Goal: Transaction & Acquisition: Purchase product/service

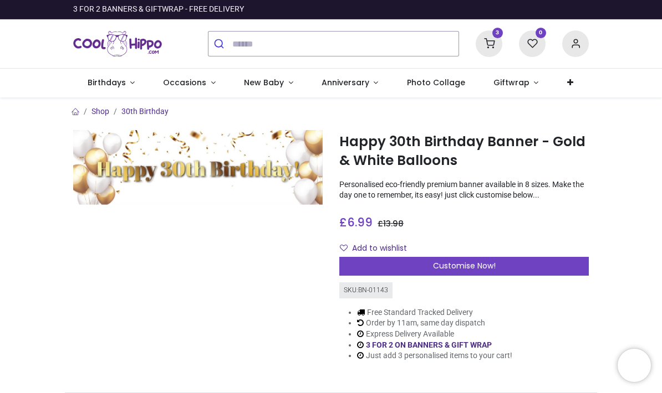
click at [486, 37] on icon at bounding box center [488, 43] width 27 height 27
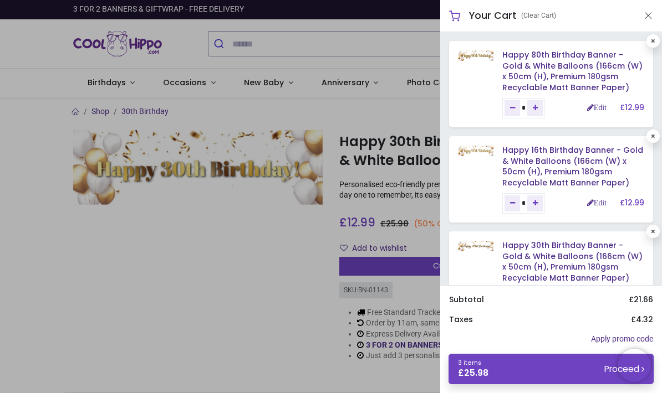
click at [652, 229] on icon at bounding box center [652, 232] width 4 height 6
type input "*"
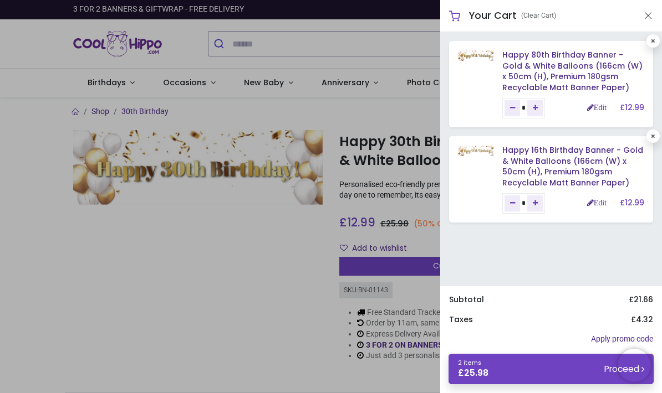
click at [648, 226] on div "Happy 80th Birthday Banner - Gold & White Balloons (166cm (W) x 50cm (H), Premi…" at bounding box center [551, 158] width 222 height 253
click at [650, 136] on icon at bounding box center [652, 137] width 4 height 6
type input "*"
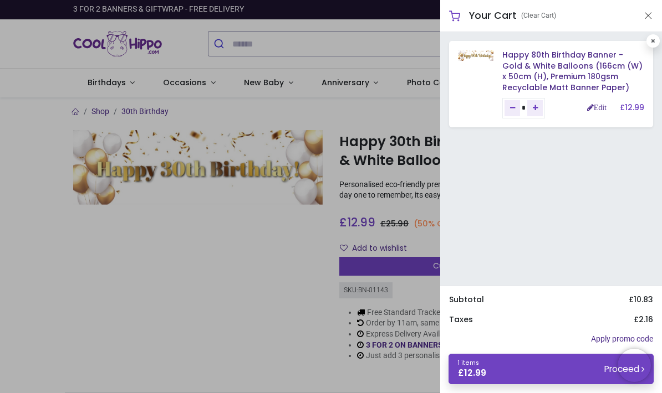
click at [644, 43] on div "Happy 80th Birthday Banner - Gold & White Balloons (166cm (W) x 50cm (H), Premi…" at bounding box center [551, 84] width 204 height 86
click at [651, 43] on icon at bounding box center [652, 41] width 4 height 6
type input "*"
click at [654, 45] on link at bounding box center [652, 40] width 13 height 13
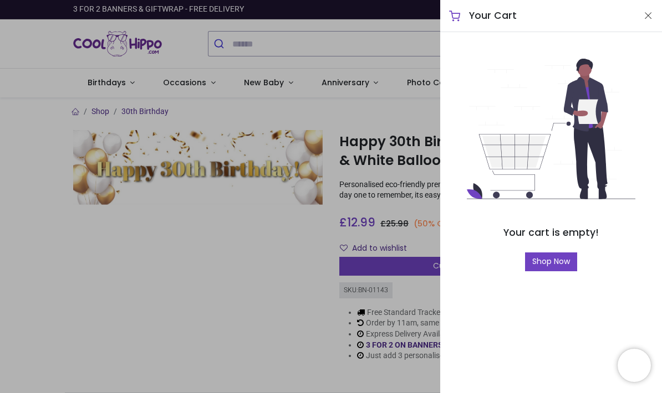
click at [190, 250] on div at bounding box center [331, 196] width 662 height 393
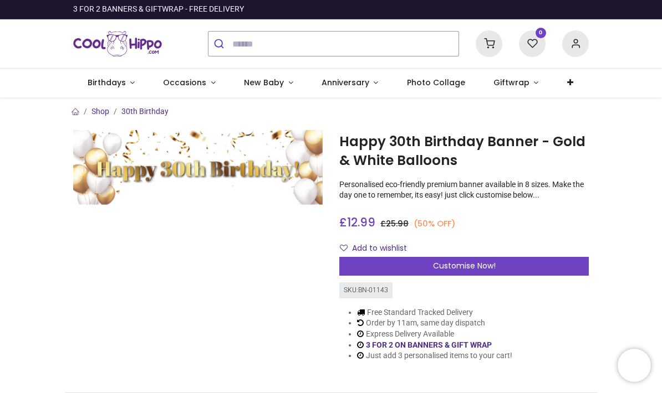
click at [371, 266] on div "Customise Now!" at bounding box center [463, 266] width 249 height 19
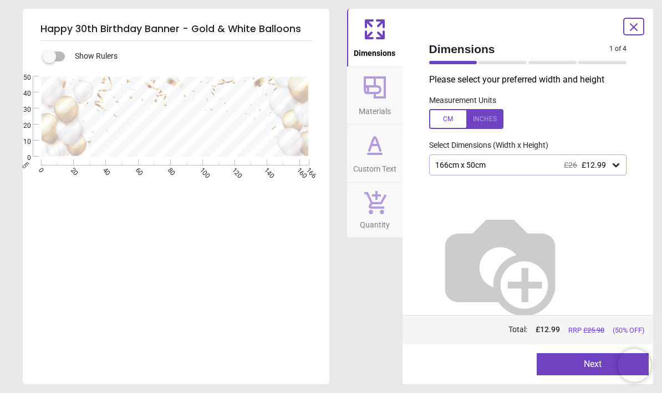
click at [449, 170] on div "166cm x 50cm £26 £12.99" at bounding box center [528, 165] width 198 height 21
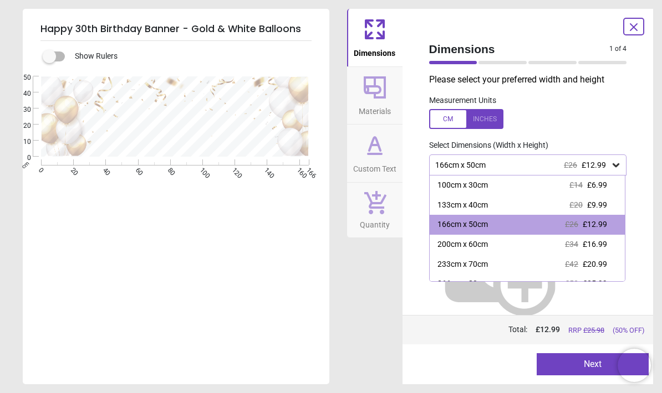
click at [442, 224] on div "166cm x 50cm" at bounding box center [462, 224] width 50 height 11
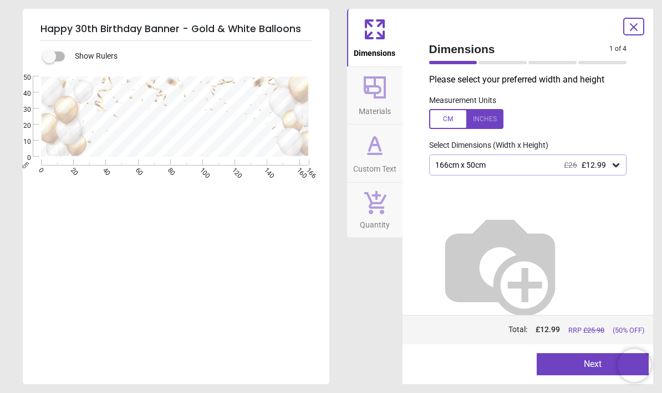
click at [565, 366] on button "Next" at bounding box center [592, 364] width 112 height 22
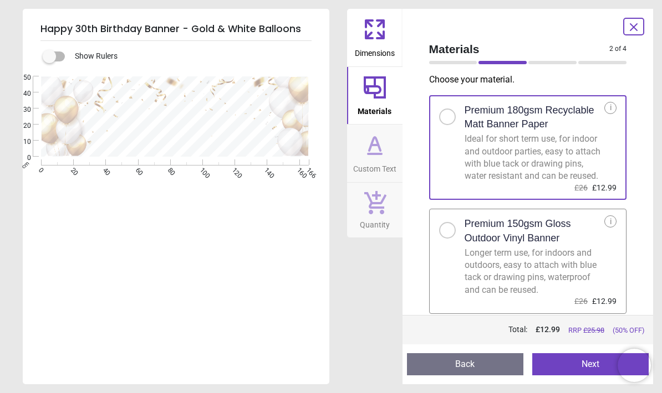
click at [551, 375] on button "Next" at bounding box center [590, 364] width 116 height 22
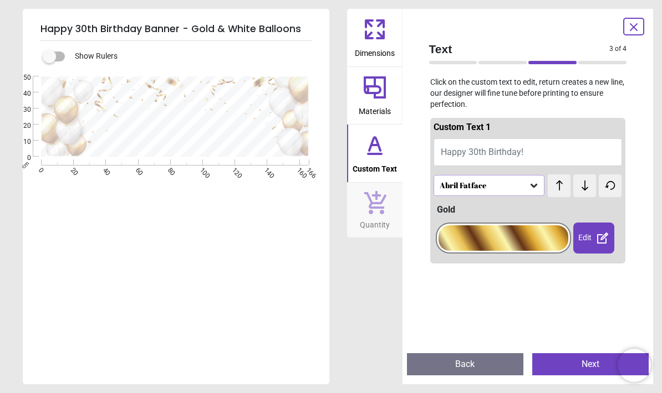
click at [463, 370] on button "Back" at bounding box center [465, 364] width 116 height 22
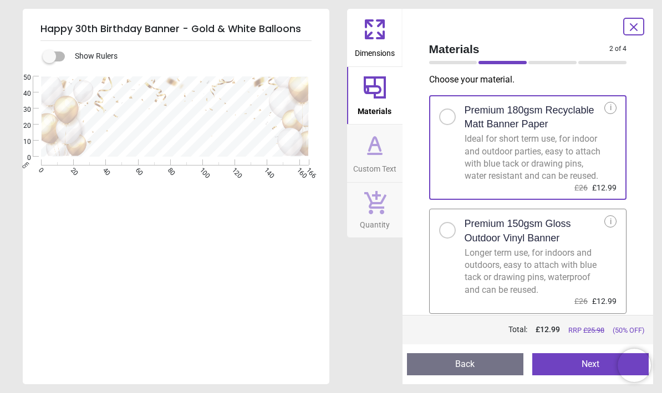
click at [563, 370] on button "Next" at bounding box center [590, 364] width 116 height 22
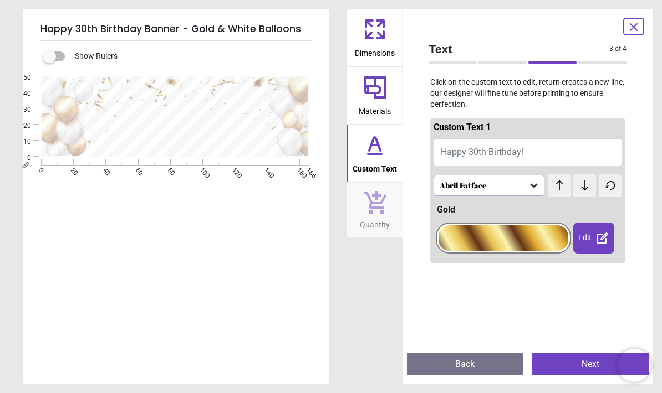
click at [464, 152] on span "Happy 30th Birthday!" at bounding box center [481, 152] width 83 height 11
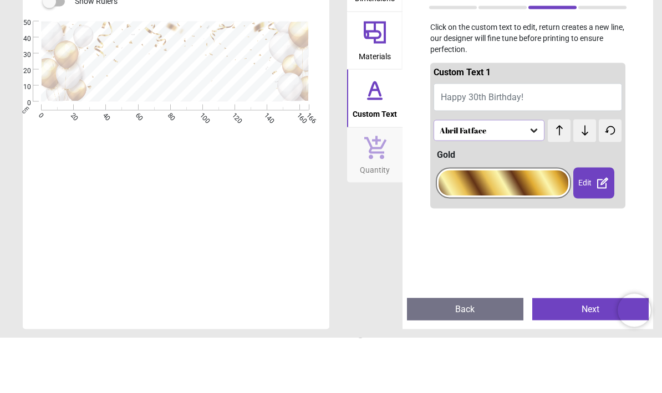
click at [553, 139] on button "Happy 30th Birthday!" at bounding box center [527, 153] width 189 height 28
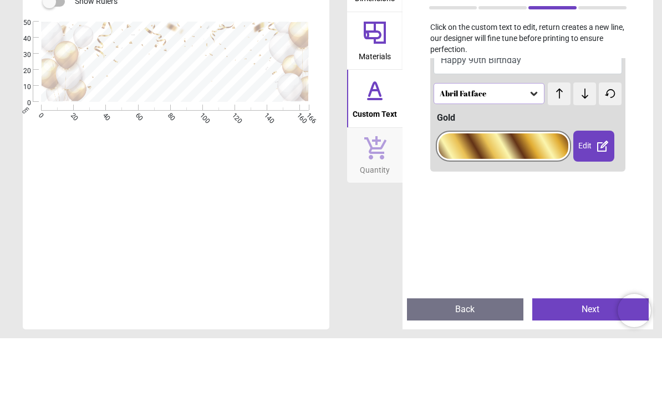
scroll to position [43, 0]
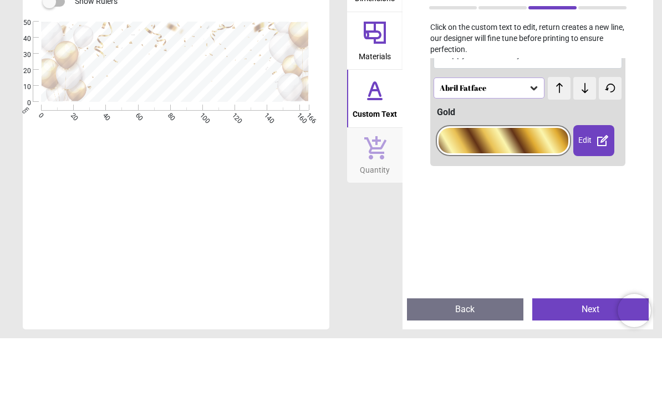
type textarea "**********"
click at [442, 139] on div "Abril Fatface" at bounding box center [483, 143] width 90 height 9
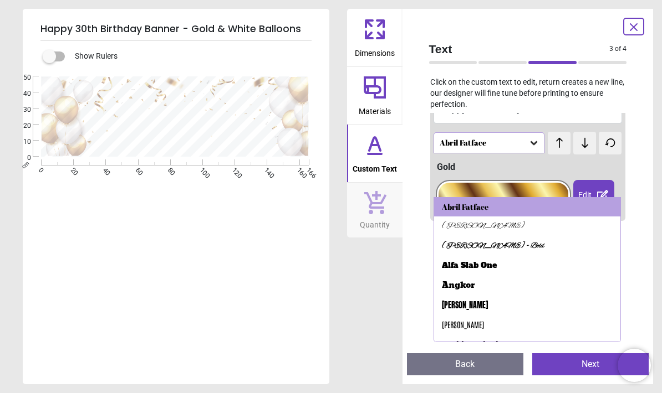
click at [449, 227] on div "Alex Brush" at bounding box center [483, 226] width 83 height 11
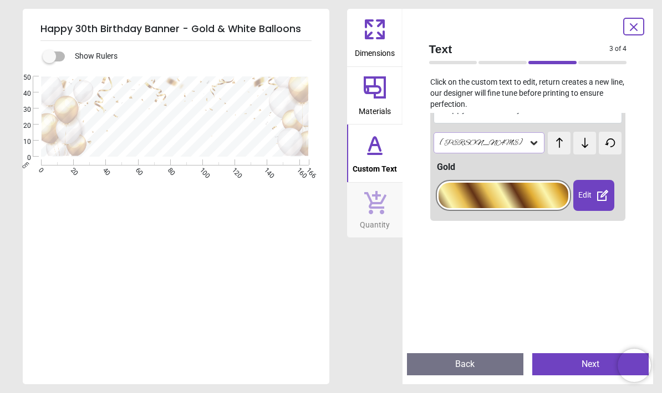
click at [458, 144] on div "Alex Brush" at bounding box center [483, 143] width 90 height 9
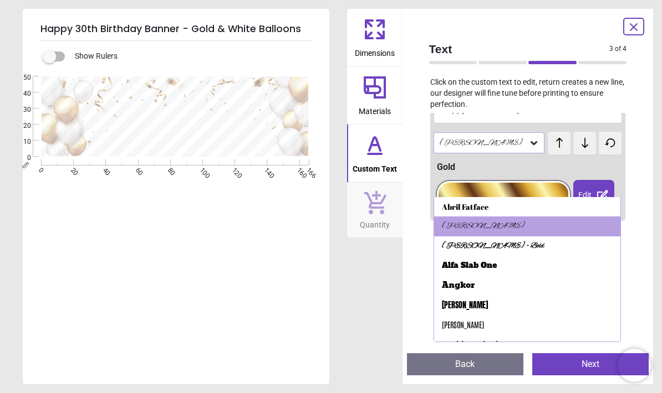
click at [455, 265] on div "Alfa Slab One" at bounding box center [469, 265] width 55 height 11
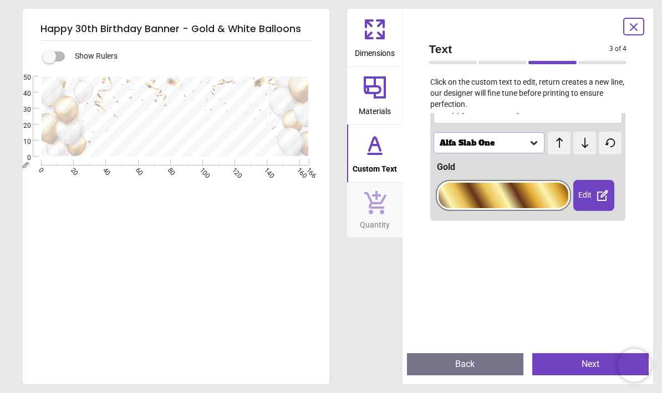
click at [457, 142] on div "Alfa Slab One" at bounding box center [483, 143] width 90 height 9
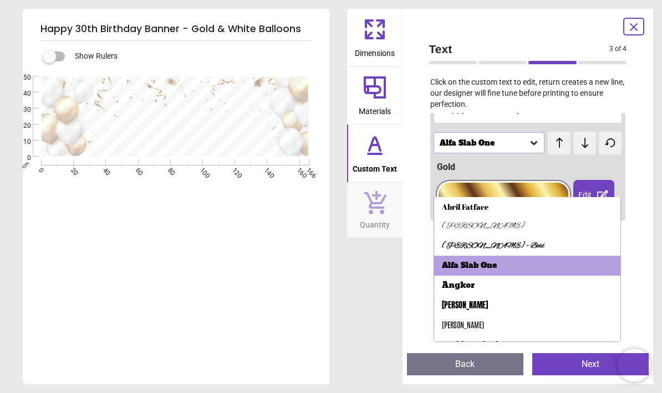
click at [449, 184] on div at bounding box center [503, 195] width 130 height 25
click at [457, 191] on div at bounding box center [503, 195] width 130 height 25
click at [449, 142] on div "Alfa Slab One" at bounding box center [483, 143] width 90 height 9
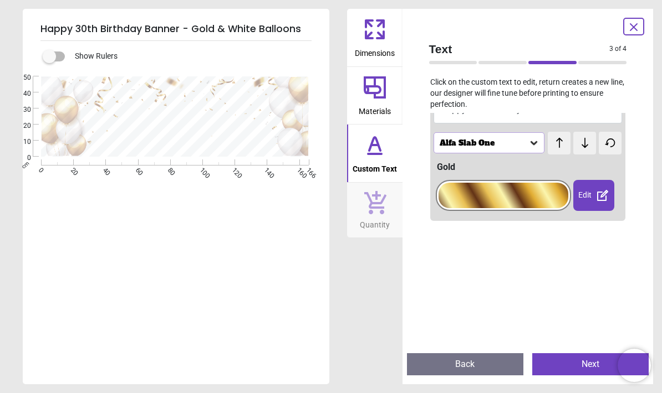
click at [455, 139] on div "Alfa Slab One" at bounding box center [483, 143] width 90 height 9
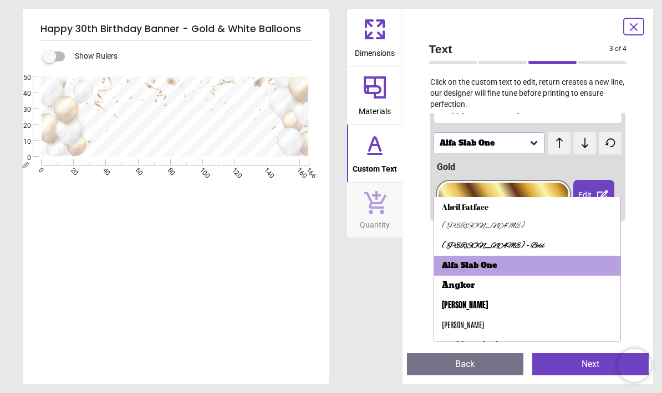
click at [447, 248] on div "Alex Brush - Bold" at bounding box center [493, 246] width 102 height 11
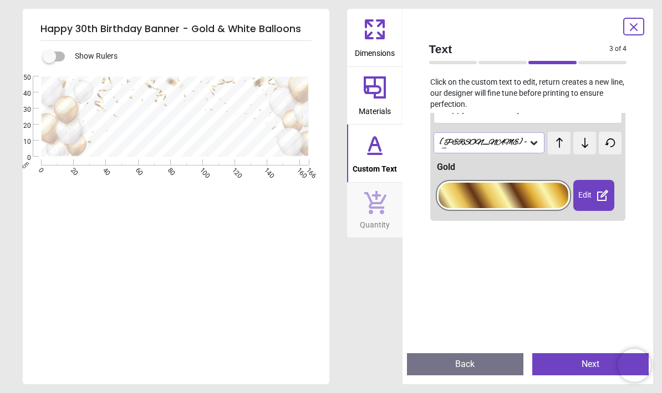
click at [586, 196] on div "Edit" at bounding box center [593, 195] width 40 height 31
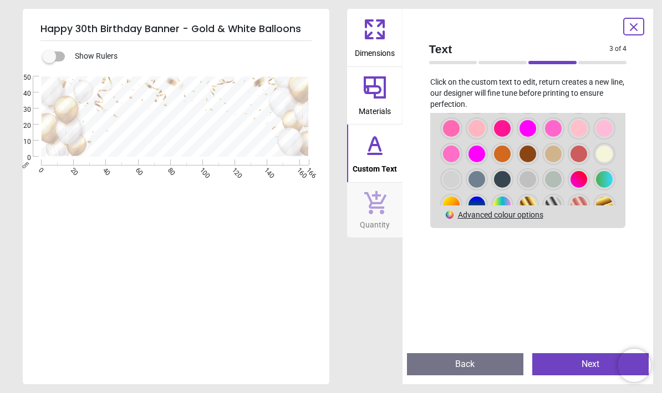
scroll to position [310, 0]
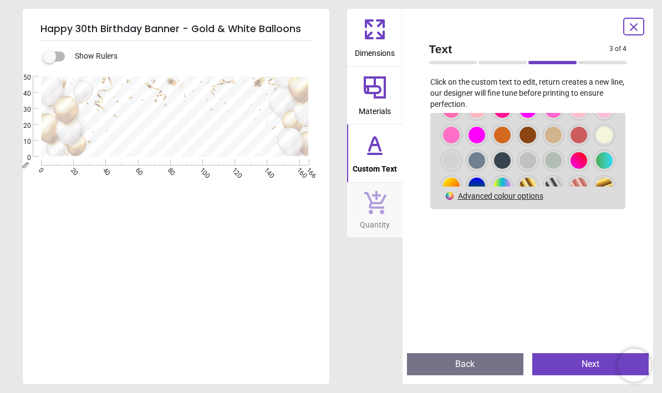
click at [522, 183] on div at bounding box center [527, 186] width 17 height 17
click at [601, 186] on div at bounding box center [604, 186] width 17 height 17
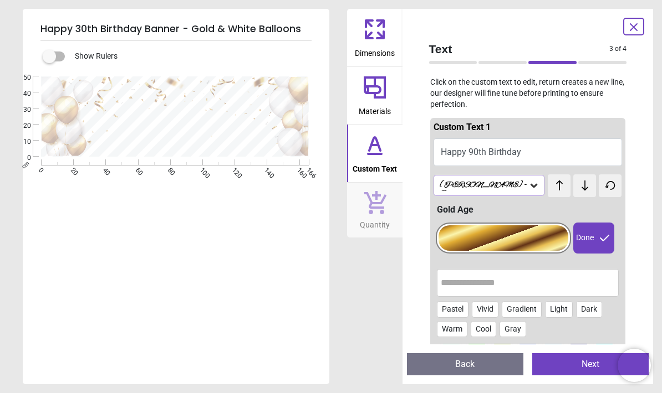
scroll to position [0, 0]
click at [465, 188] on div "Alex Brush - Bold" at bounding box center [483, 186] width 90 height 11
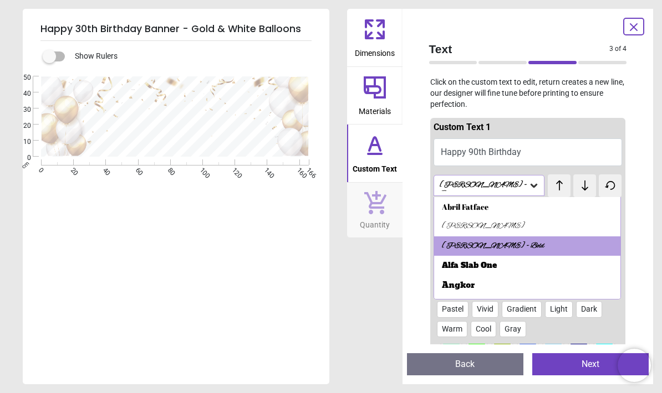
click at [449, 225] on div "Alex Brush" at bounding box center [483, 226] width 83 height 11
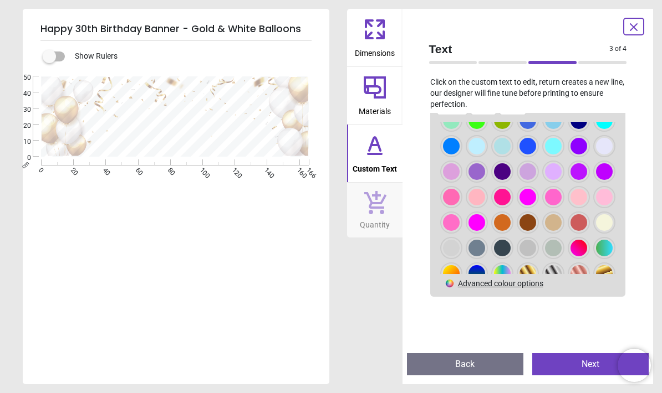
scroll to position [223, 0]
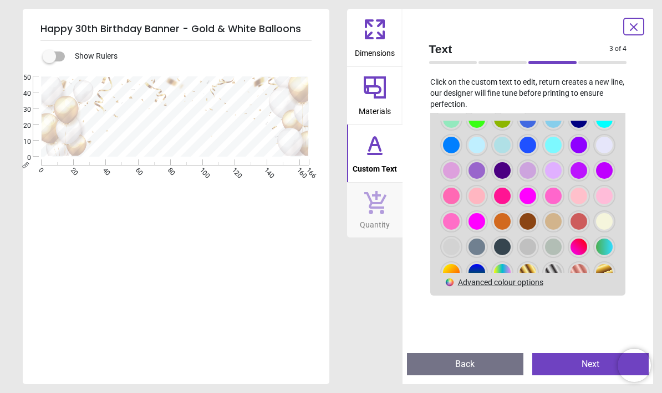
click at [602, 277] on div at bounding box center [604, 272] width 17 height 17
click at [522, 276] on div at bounding box center [527, 272] width 17 height 17
click at [597, 271] on div at bounding box center [604, 272] width 17 height 17
click at [80, 239] on div "**********" at bounding box center [175, 272] width 304 height 393
click at [621, 27] on div "Text 3 of 4 3 of 5 Click on the custom text to edit, return creates a new line,…" at bounding box center [527, 197] width 251 height 376
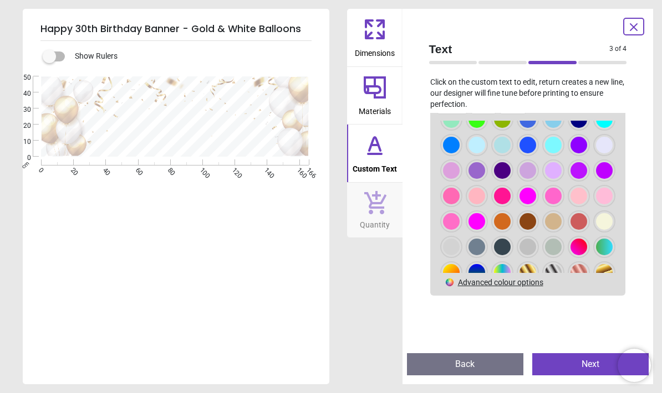
click at [636, 24] on icon at bounding box center [633, 27] width 7 height 7
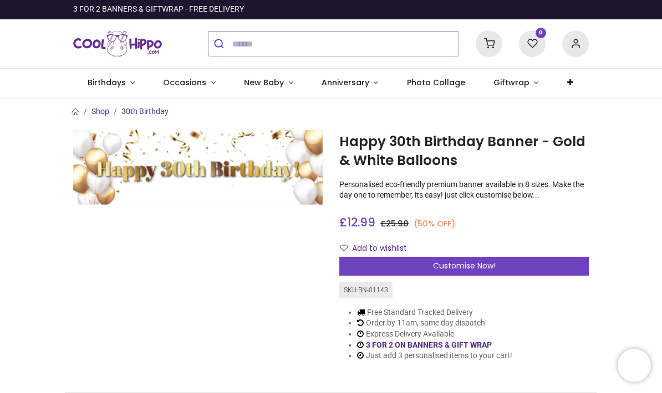
click at [368, 269] on div "Customise Now!" at bounding box center [463, 266] width 249 height 19
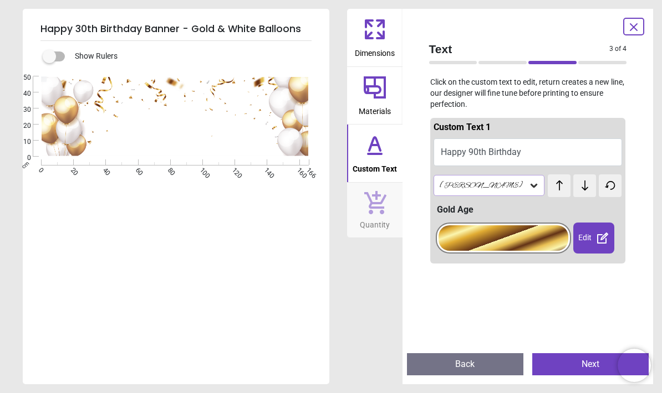
type textarea "**********"
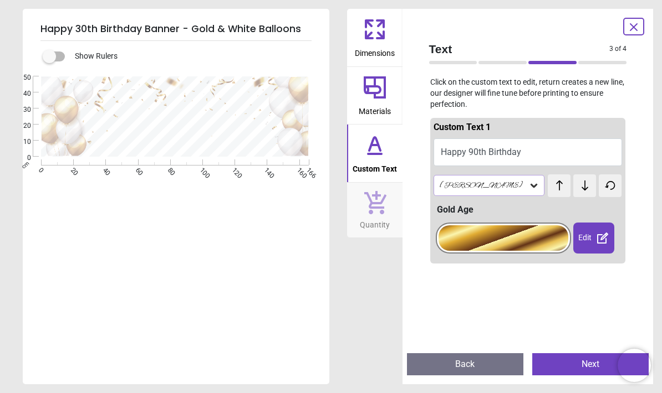
click at [455, 188] on div "Alex Brush" at bounding box center [483, 185] width 90 height 9
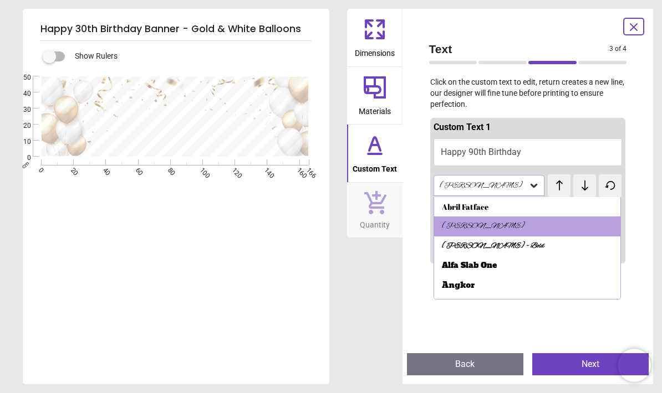
click at [450, 243] on div "Alex Brush - Bold" at bounding box center [493, 246] width 102 height 11
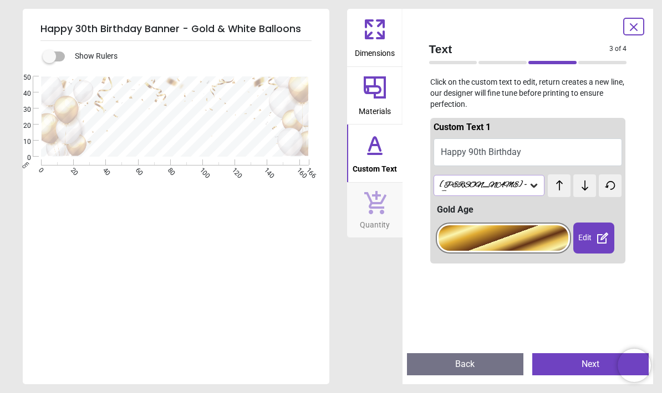
click at [463, 188] on div "Alex Brush - Bold" at bounding box center [483, 186] width 90 height 11
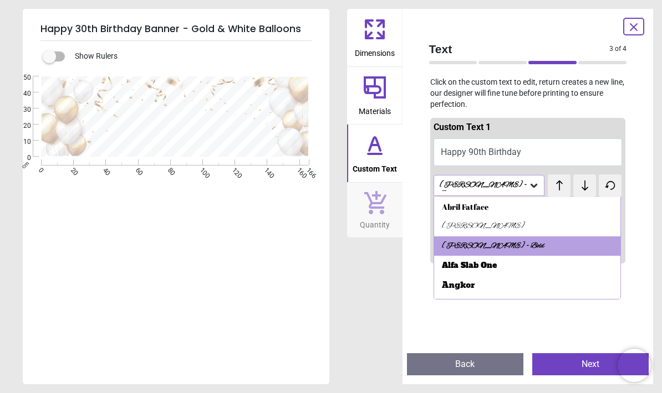
click at [452, 225] on div "Alex Brush" at bounding box center [483, 226] width 83 height 11
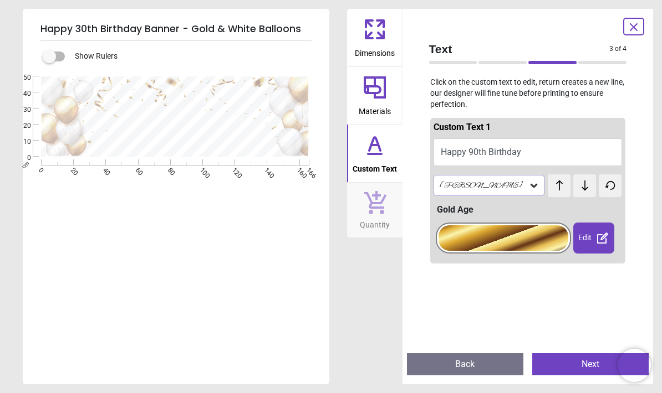
click at [561, 364] on button "Next" at bounding box center [590, 364] width 116 height 22
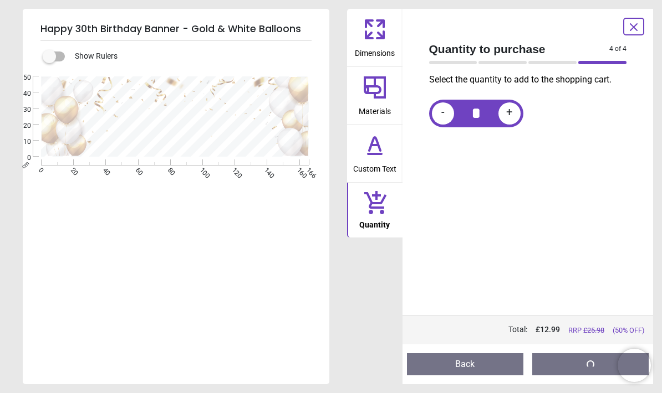
click at [547, 354] on button at bounding box center [590, 364] width 116 height 22
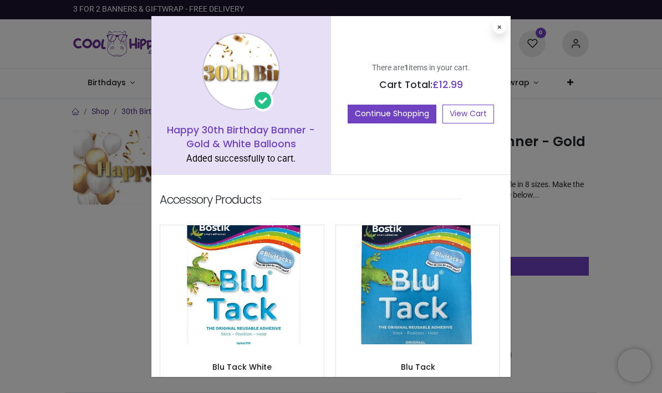
click at [375, 115] on button "Continue Shopping" at bounding box center [391, 114] width 89 height 19
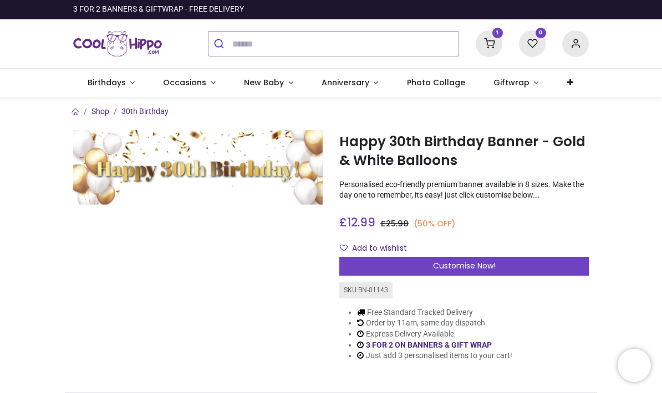
click at [484, 47] on icon at bounding box center [488, 43] width 27 height 27
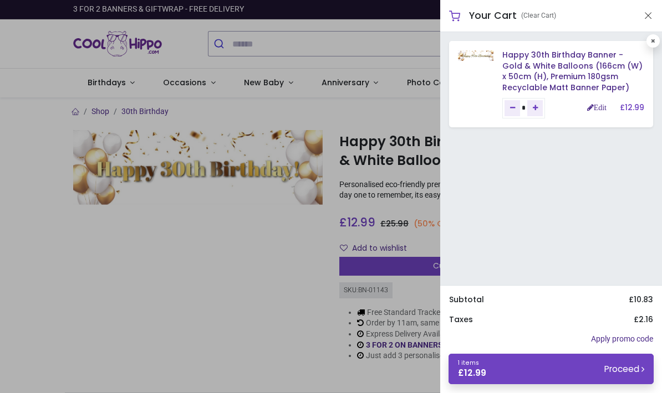
click at [493, 373] on link "1 items £ 12.99 Proceed" at bounding box center [550, 369] width 205 height 30
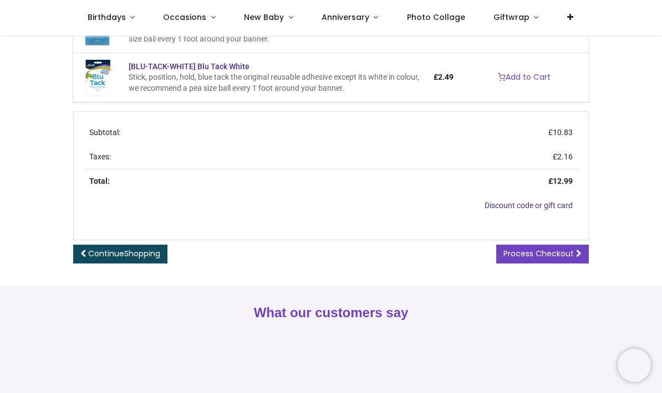
scroll to position [284, 0]
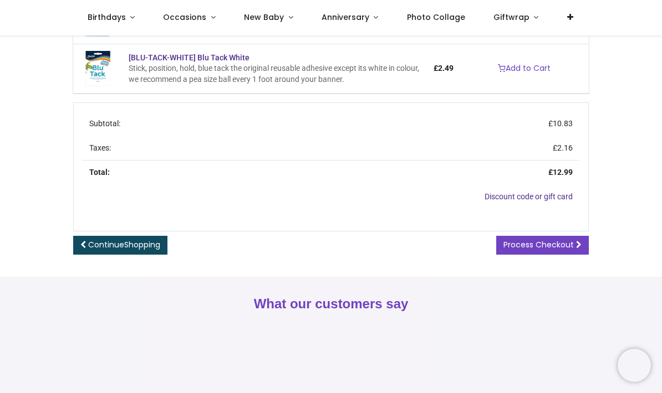
click at [524, 239] on span "Process Checkout" at bounding box center [538, 244] width 70 height 11
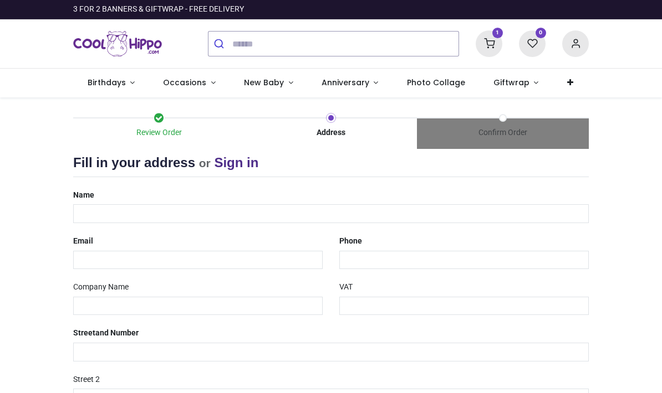
select select "***"
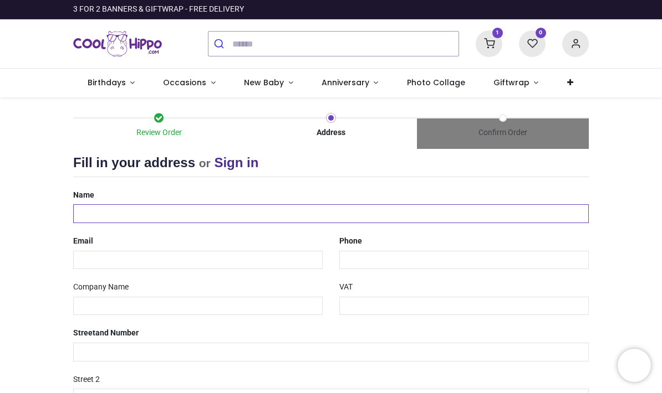
click at [99, 217] on input "text" at bounding box center [330, 213] width 515 height 19
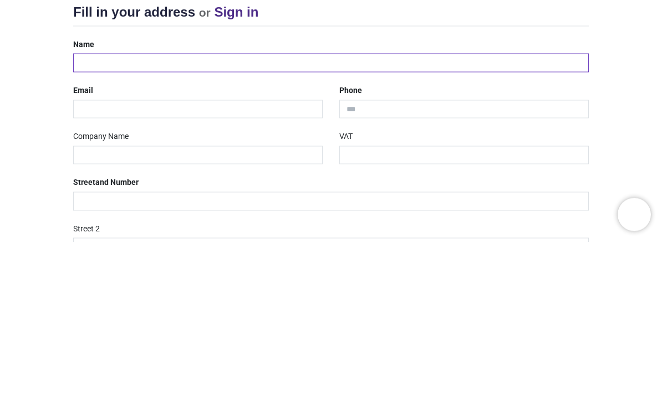
type input "**********"
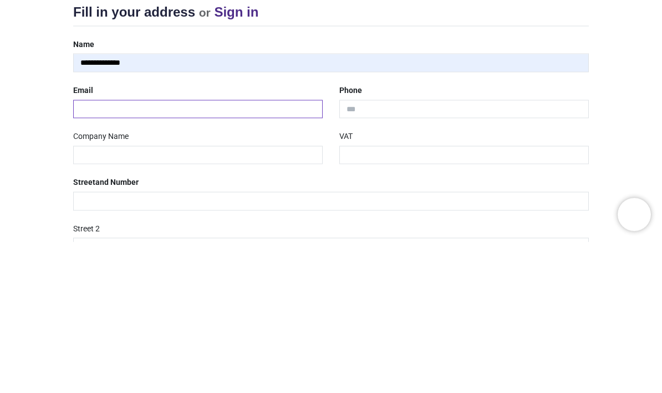
type input "**********"
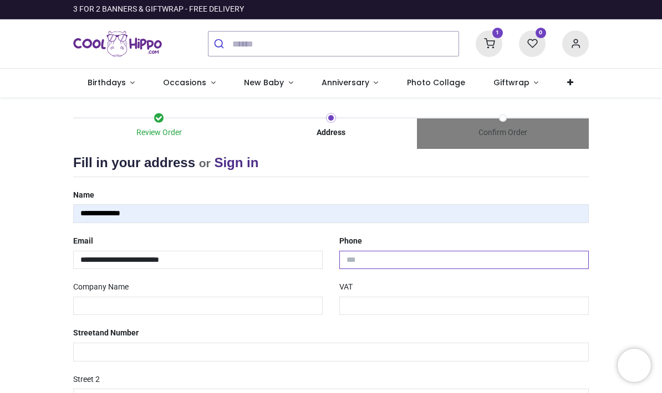
type input "**********"
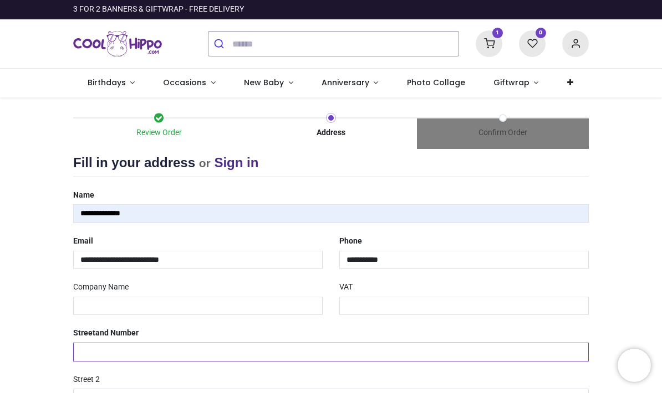
type input "**********"
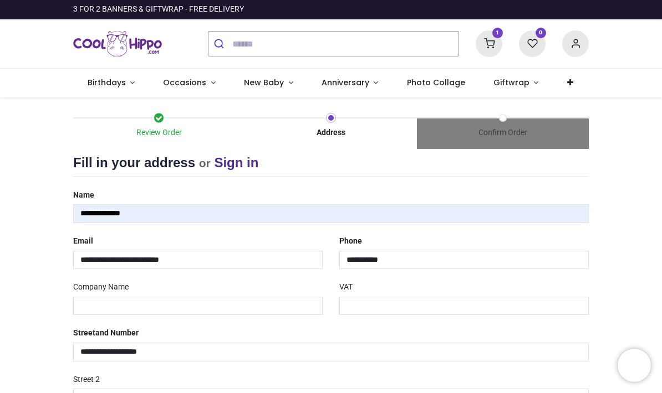
type input "********"
type input "*******"
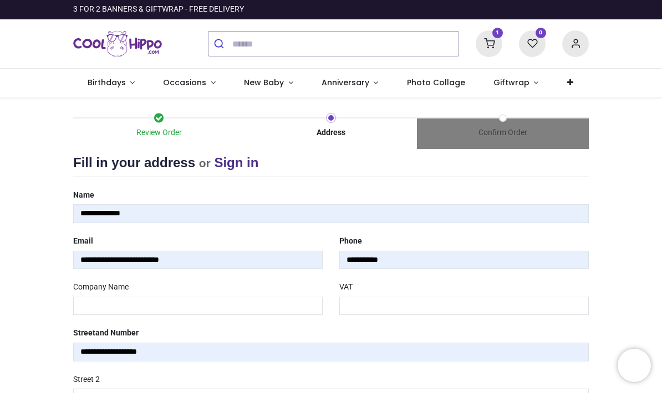
select select "****"
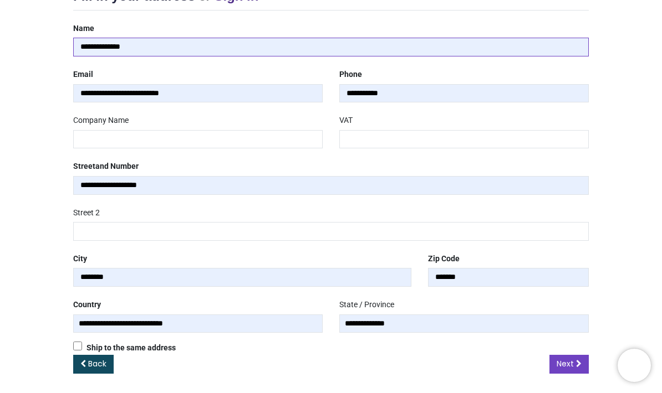
scroll to position [166, 0]
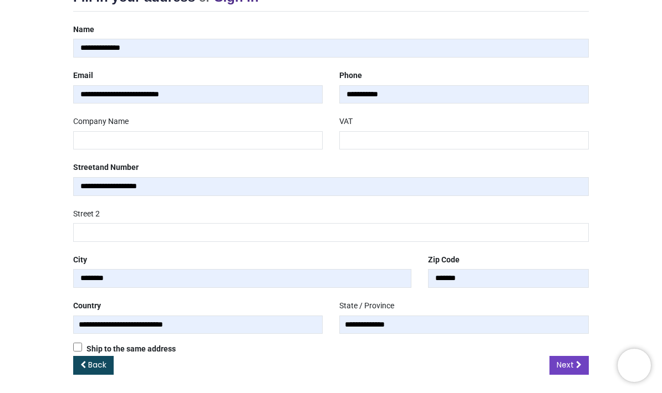
click at [576, 362] on icon at bounding box center [579, 365] width 6 height 8
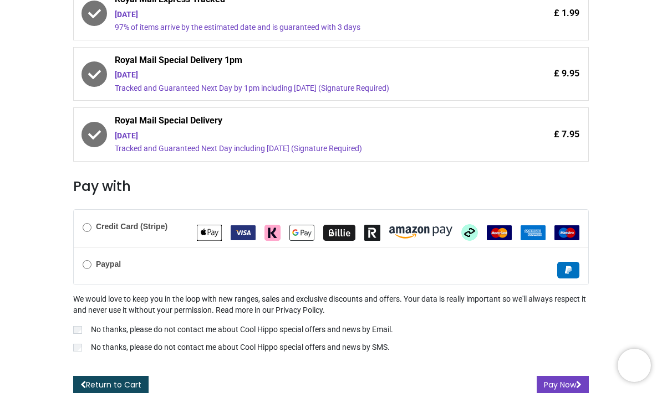
scroll to position [291, 0]
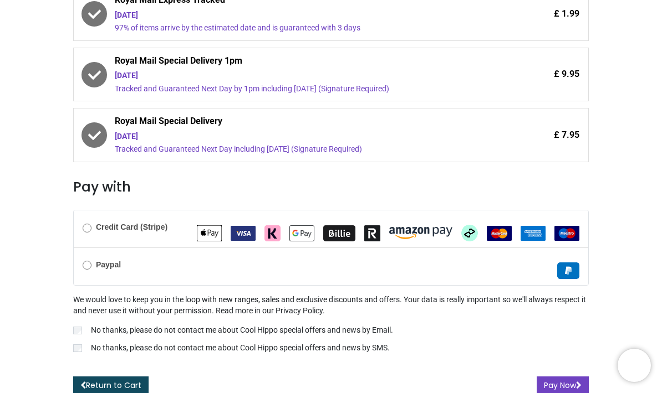
click at [558, 378] on button "Pay Now" at bounding box center [562, 386] width 52 height 19
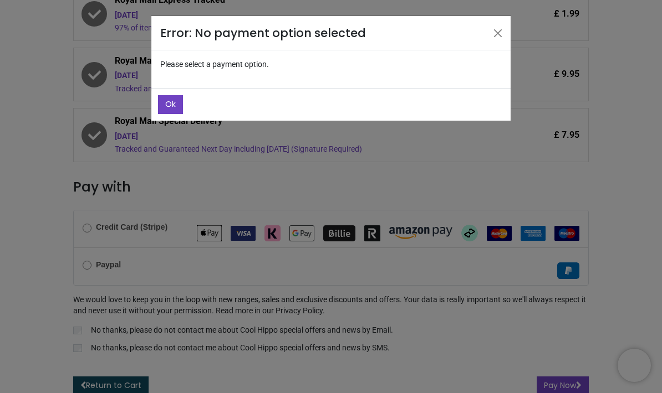
click at [162, 109] on button "Ok" at bounding box center [170, 104] width 25 height 19
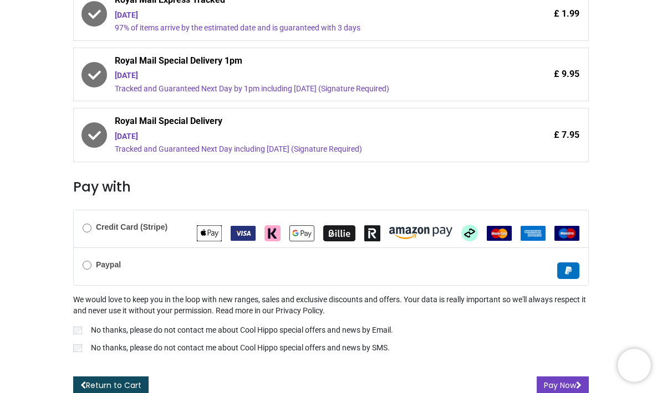
click at [84, 230] on div "Credit Card (Stripe)" at bounding box center [331, 229] width 514 height 37
click at [564, 385] on button "Pay Now" at bounding box center [562, 386] width 52 height 19
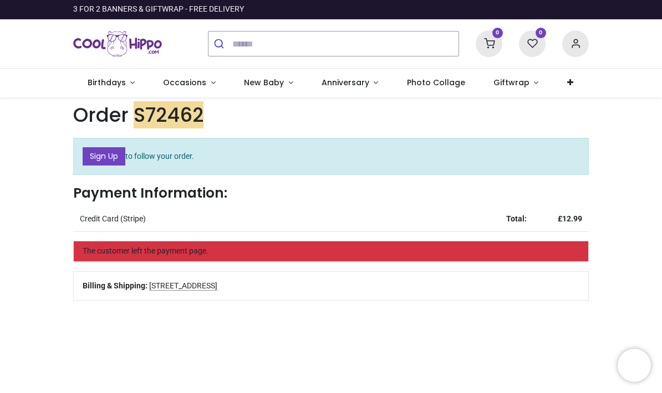
click at [93, 158] on link "Sign Up" at bounding box center [104, 156] width 43 height 19
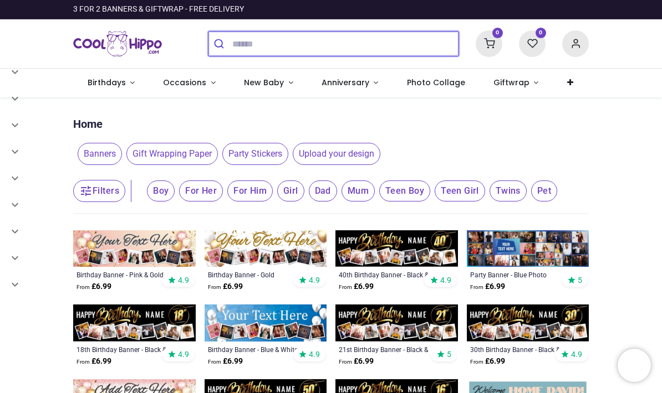
click at [258, 51] on input "search" at bounding box center [345, 44] width 226 height 24
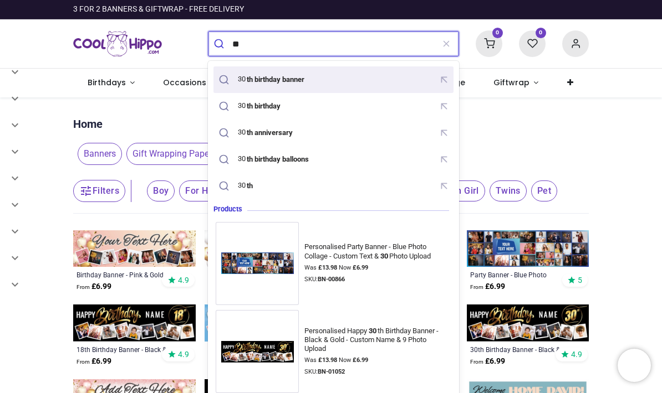
click at [251, 76] on mark "th birthday banner" at bounding box center [275, 79] width 60 height 11
type input "**********"
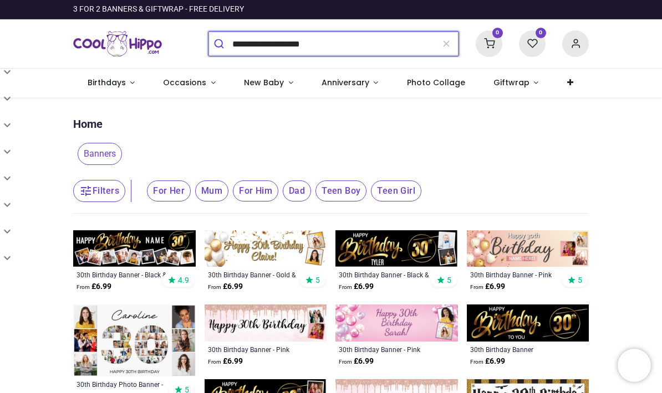
click at [220, 44] on button "submit" at bounding box center [220, 44] width 24 height 24
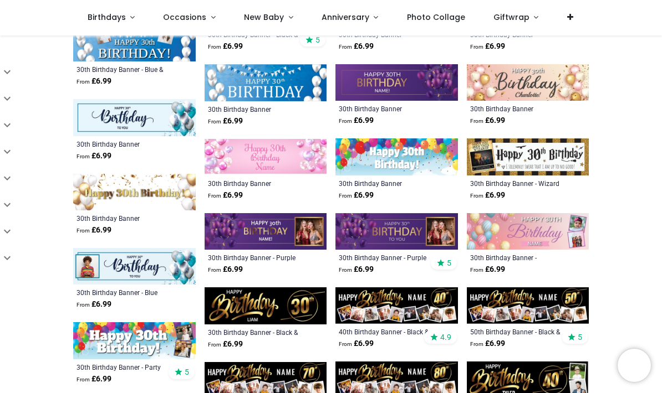
scroll to position [367, 0]
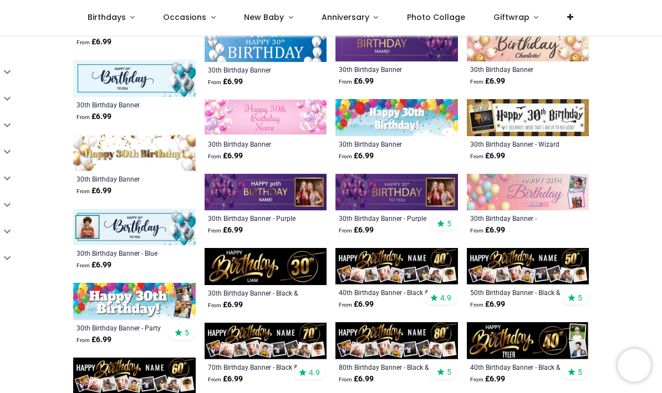
click at [88, 163] on img at bounding box center [134, 153] width 122 height 37
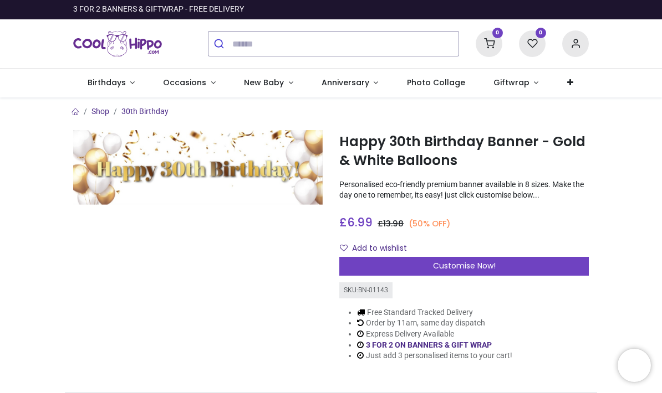
click at [408, 259] on div "Customise Now!" at bounding box center [463, 266] width 249 height 19
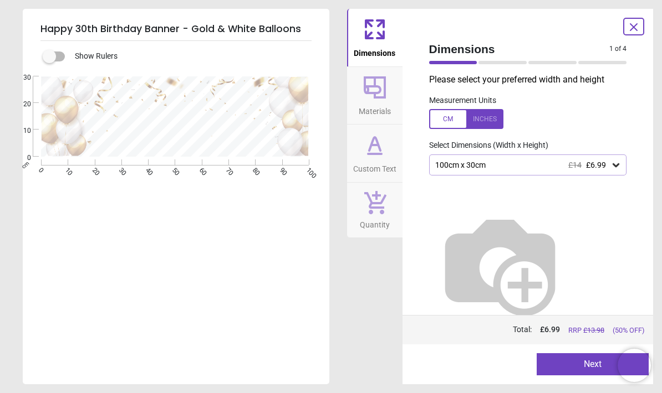
click at [379, 101] on span "Materials" at bounding box center [374, 109] width 32 height 17
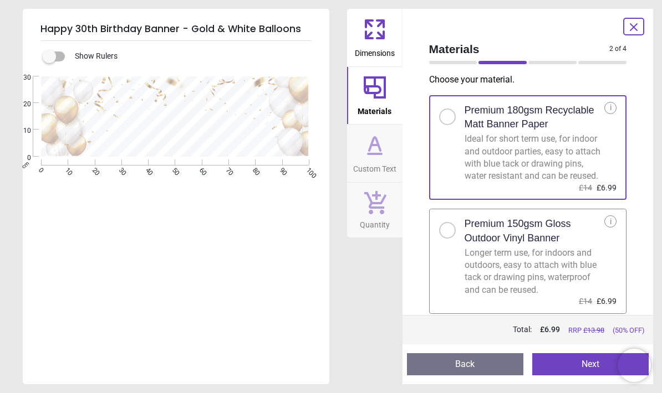
click at [373, 39] on icon at bounding box center [374, 29] width 27 height 27
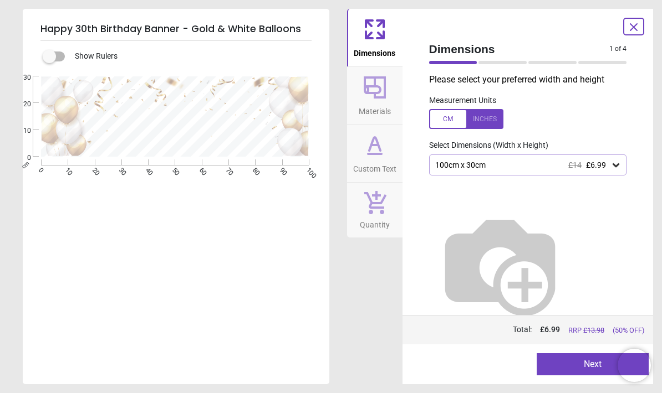
click at [465, 162] on div "100cm x 30cm £14 £6.99" at bounding box center [522, 165] width 177 height 9
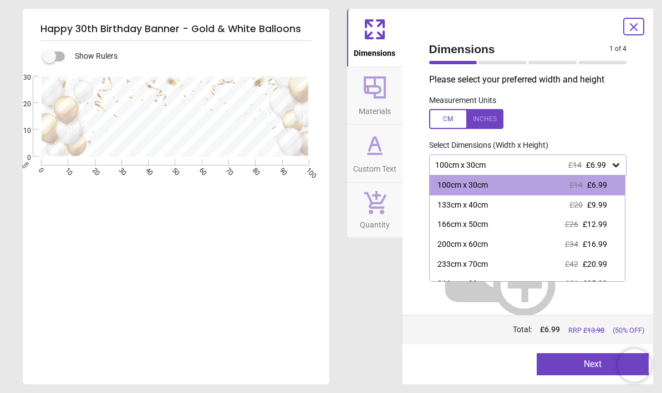
click at [448, 223] on div "166cm x 50cm" at bounding box center [462, 224] width 50 height 11
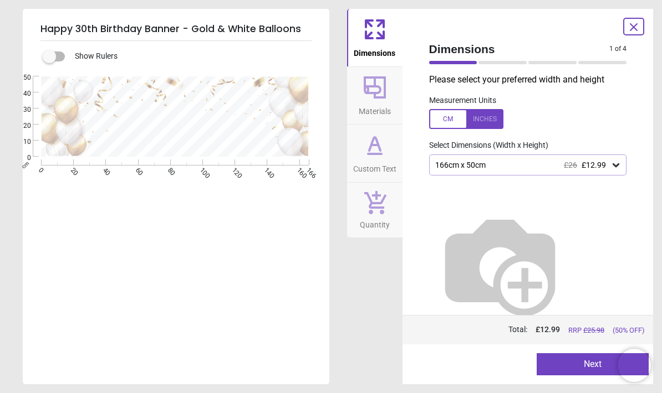
click at [363, 101] on span "Materials" at bounding box center [374, 109] width 32 height 17
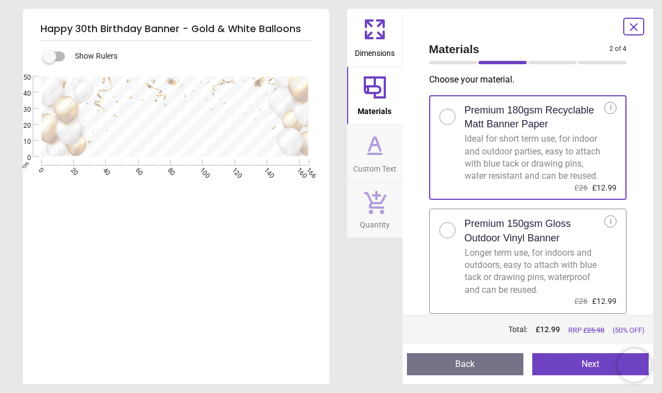
click at [571, 373] on button "Next" at bounding box center [590, 364] width 116 height 22
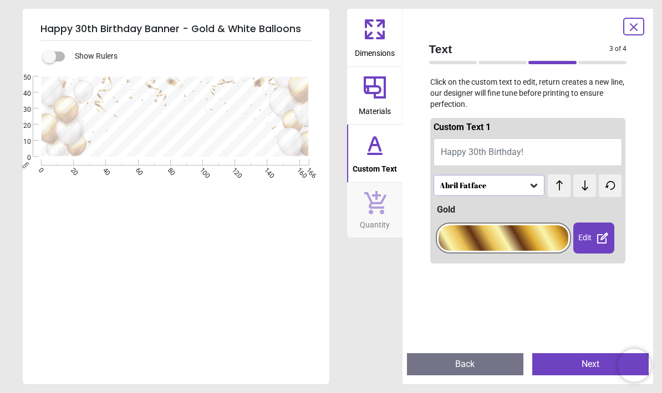
click at [450, 155] on span "Happy 30th Birthday!" at bounding box center [481, 152] width 83 height 11
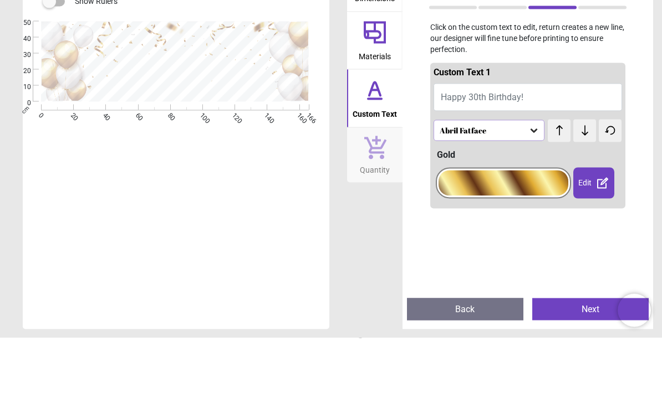
click at [501, 147] on span "Happy 30th Birthday!" at bounding box center [481, 152] width 83 height 11
click at [499, 147] on span "Happy 30th Birthday!" at bounding box center [481, 152] width 83 height 11
click at [493, 139] on button "Happy 30th Birthday!" at bounding box center [527, 153] width 189 height 28
type textarea "**********"
click at [25, 100] on div "**********" at bounding box center [175, 116] width 304 height 80
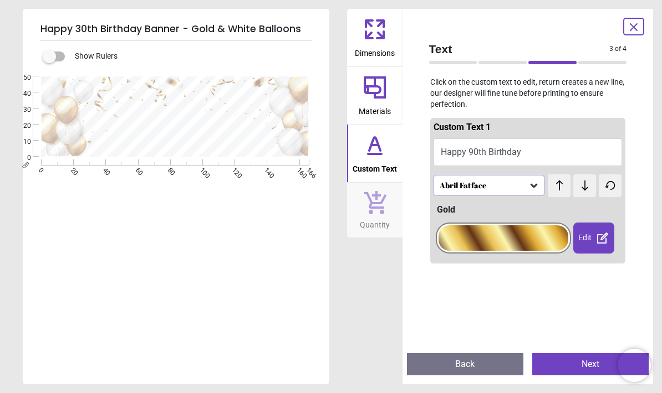
click at [468, 181] on div "Abril Fatface" at bounding box center [483, 185] width 90 height 9
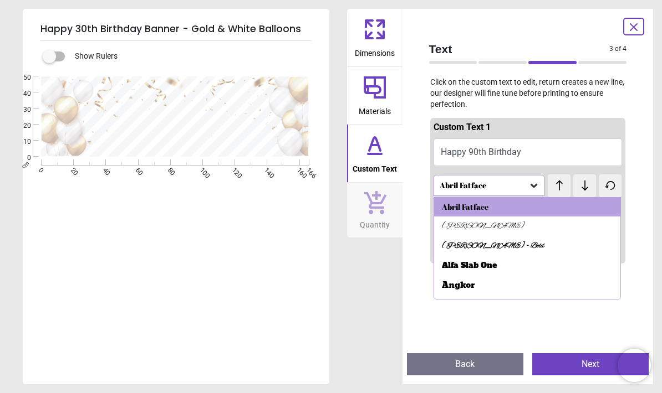
click at [447, 227] on div "Alex Brush" at bounding box center [483, 226] width 83 height 11
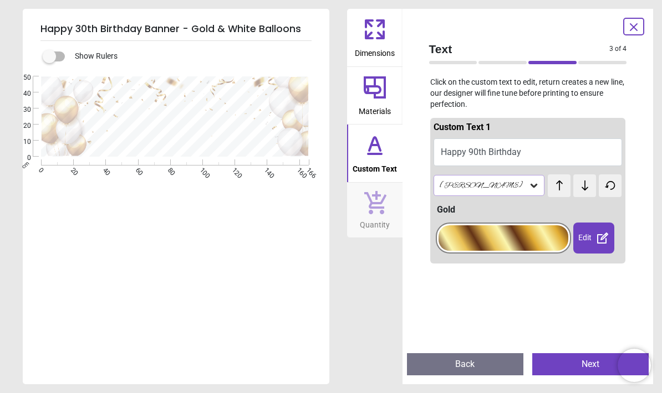
click at [587, 237] on div "Edit" at bounding box center [593, 238] width 40 height 31
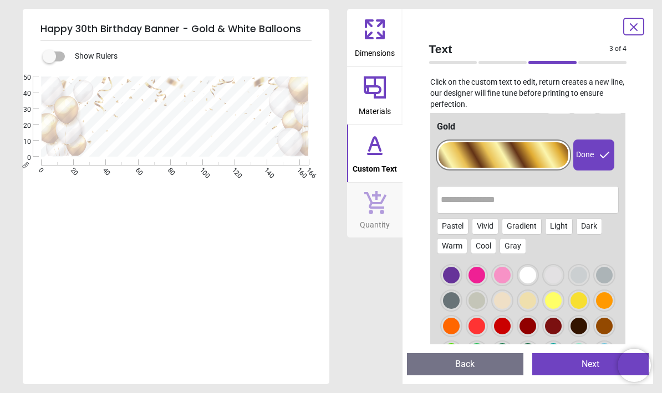
scroll to position [74, 0]
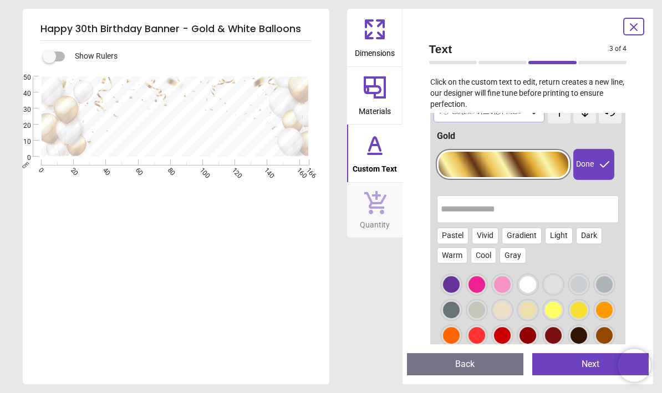
click at [501, 172] on div at bounding box center [503, 164] width 130 height 25
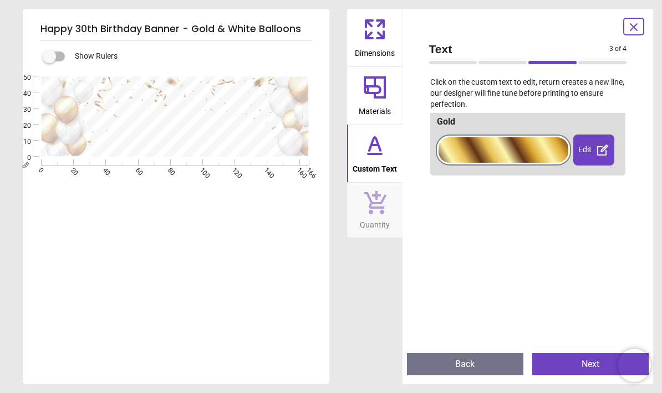
scroll to position [86, 0]
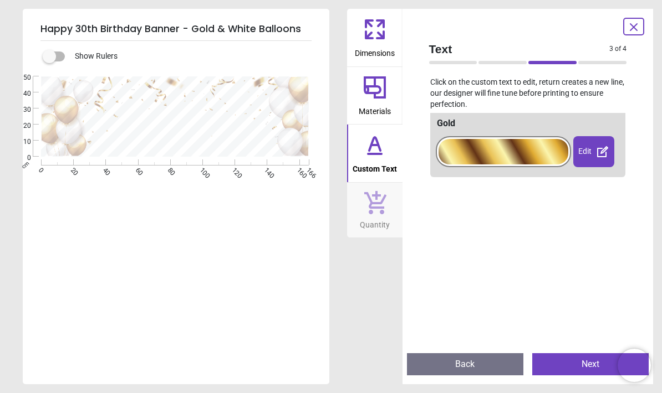
click at [464, 165] on div at bounding box center [503, 151] width 136 height 31
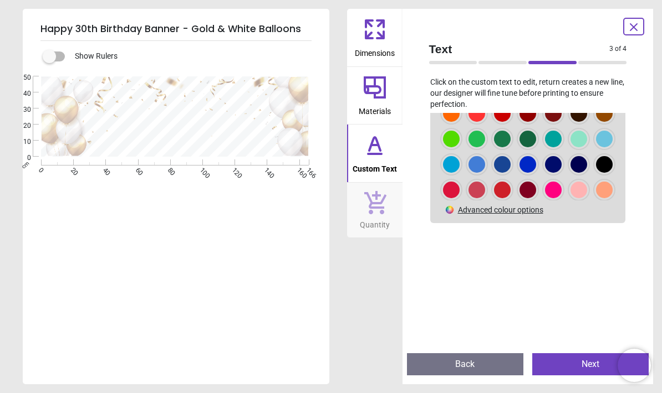
scroll to position [275, 0]
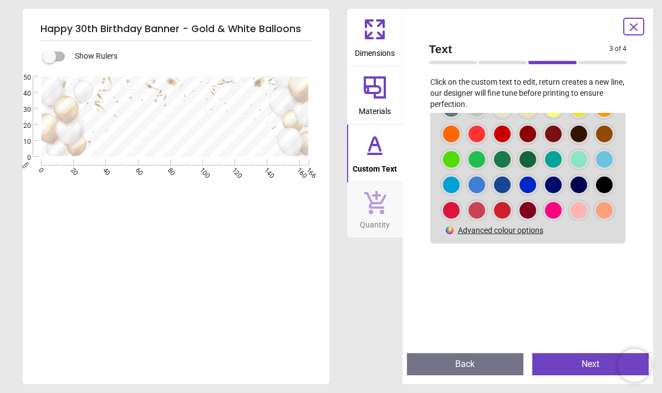
click at [452, 235] on img at bounding box center [449, 230] width 10 height 10
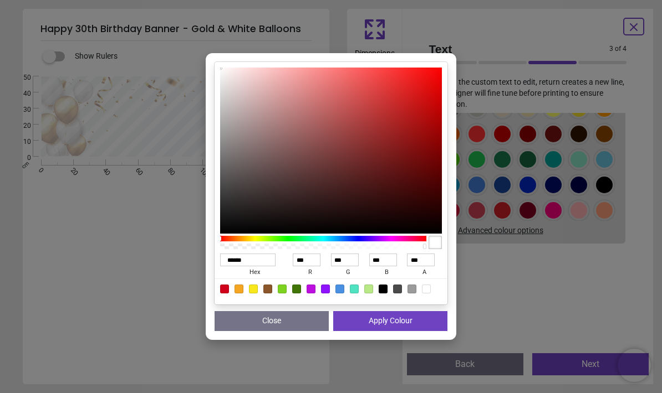
click at [263, 324] on button "Close" at bounding box center [271, 321] width 114 height 20
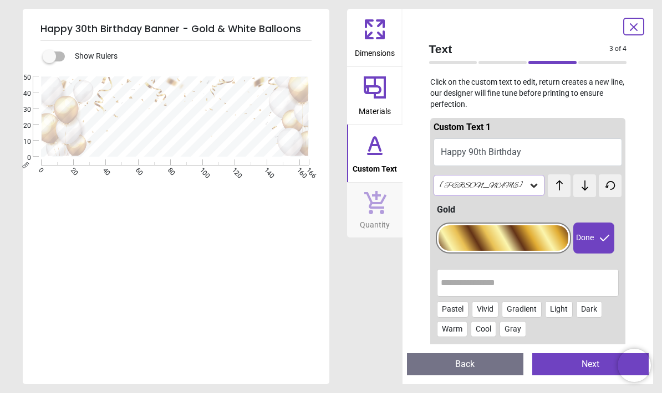
scroll to position [0, 0]
click at [589, 242] on div "Done" at bounding box center [593, 238] width 40 height 31
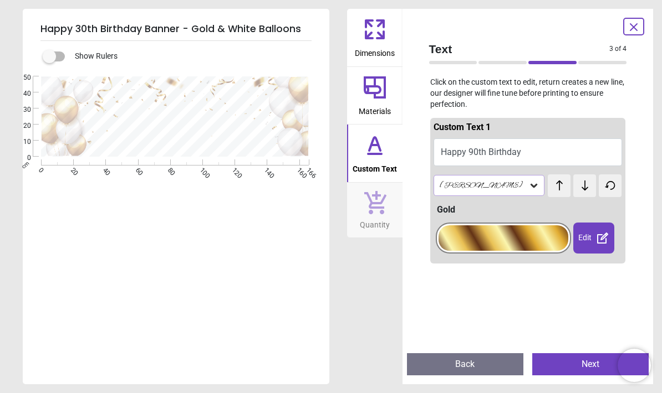
click at [478, 232] on div at bounding box center [503, 237] width 130 height 25
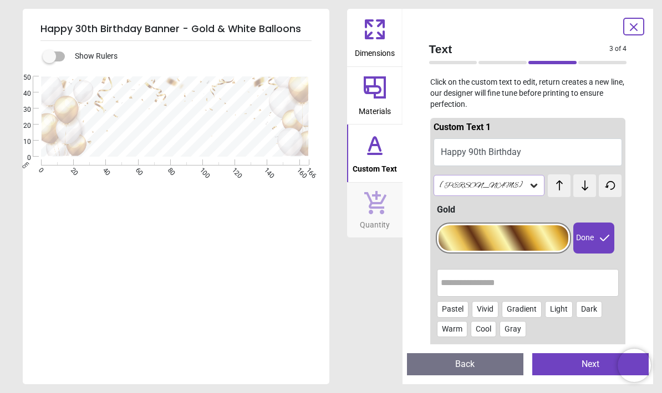
click at [453, 290] on input "text" at bounding box center [527, 283] width 175 height 22
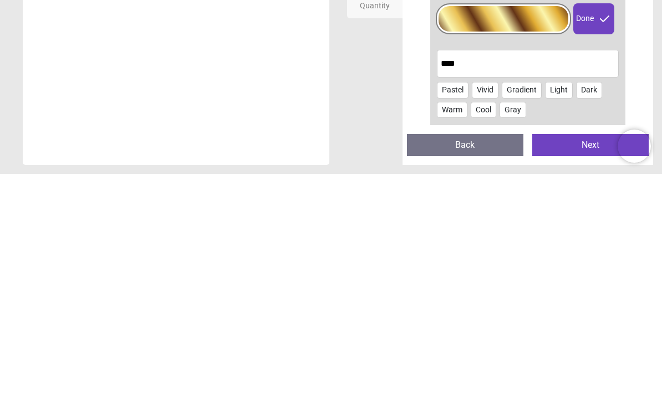
type input "****"
click at [383, 81] on div "Dimensions Materials Custom Text Quantity" at bounding box center [374, 197] width 55 height 376
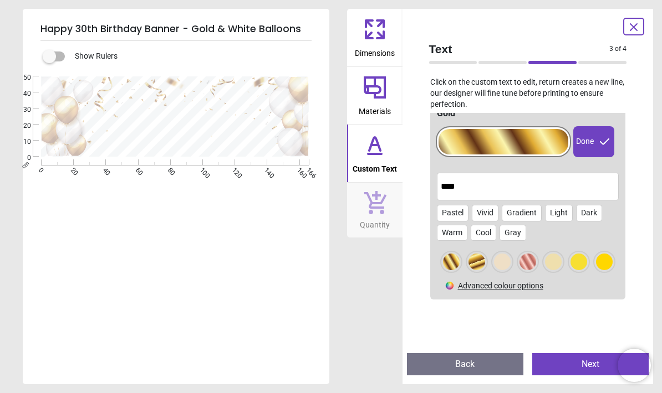
scroll to position [96, 0]
click at [470, 270] on div at bounding box center [476, 262] width 17 height 17
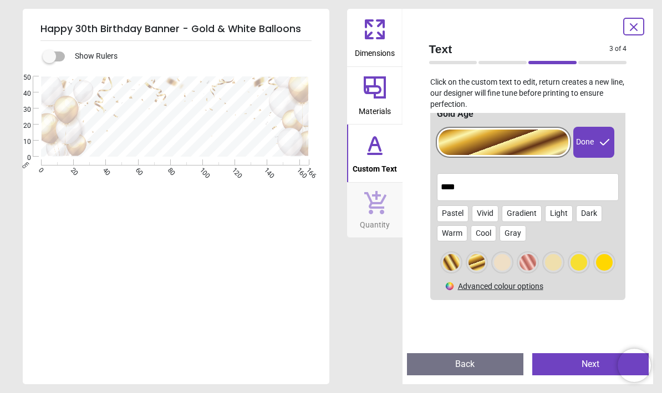
click at [467, 270] on div at bounding box center [477, 263] width 20 height 20
click at [447, 263] on div at bounding box center [451, 262] width 17 height 17
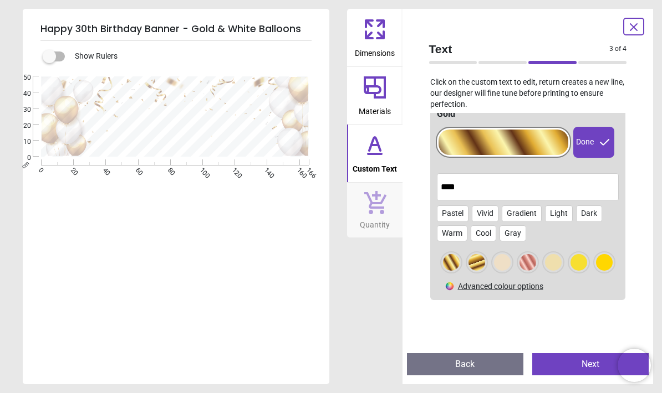
click at [459, 263] on div at bounding box center [451, 262] width 17 height 17
click at [470, 268] on div at bounding box center [476, 262] width 17 height 17
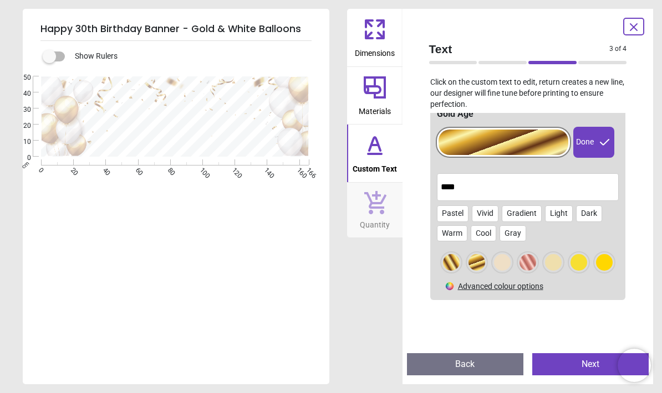
click at [570, 363] on button "Next" at bounding box center [590, 364] width 116 height 22
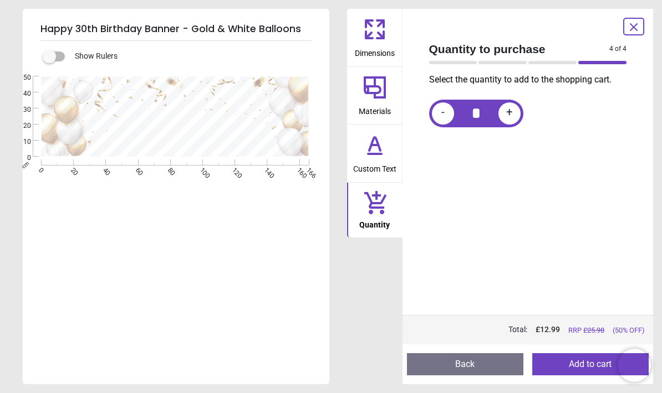
click at [566, 362] on button "Add to cart" at bounding box center [590, 364] width 116 height 22
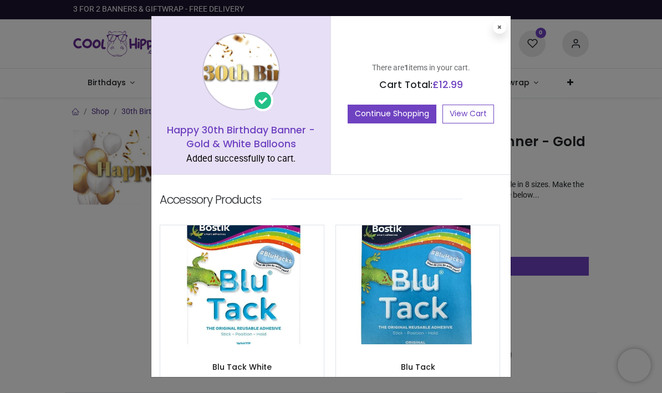
click at [364, 118] on button "Continue Shopping" at bounding box center [391, 114] width 89 height 19
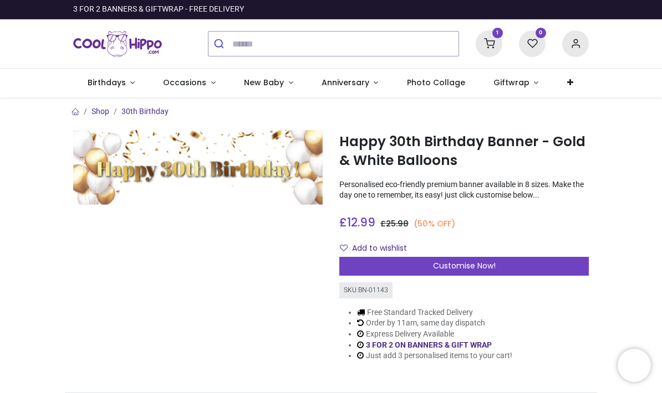
click at [485, 45] on icon at bounding box center [488, 43] width 27 height 27
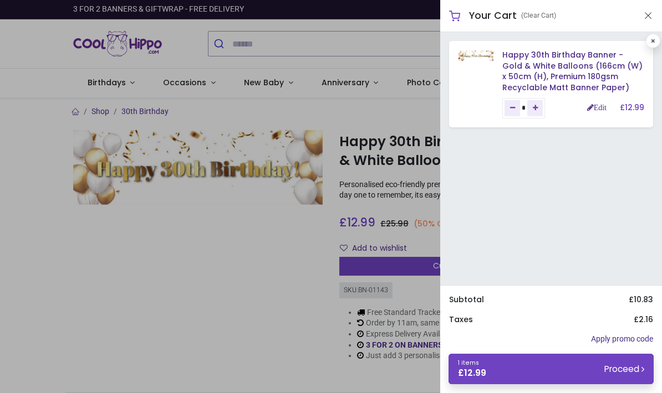
click at [367, 45] on div at bounding box center [331, 196] width 662 height 393
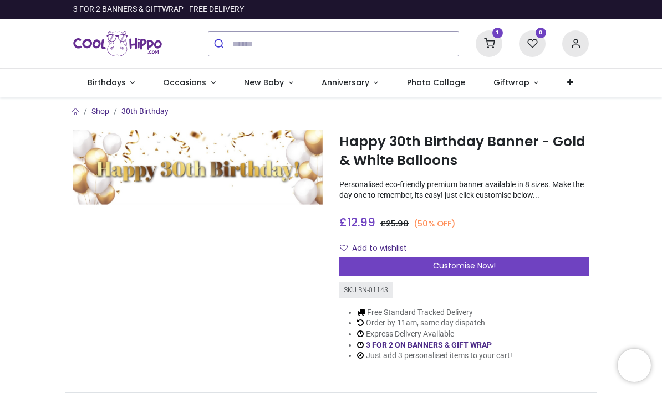
click at [574, 41] on icon at bounding box center [575, 43] width 27 height 27
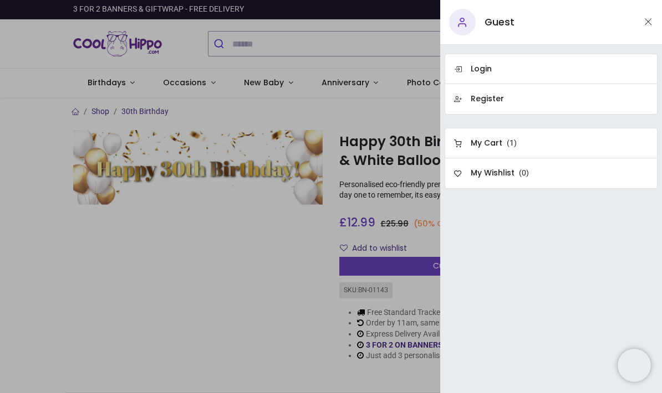
click at [476, 101] on h6 "Register" at bounding box center [486, 99] width 33 height 11
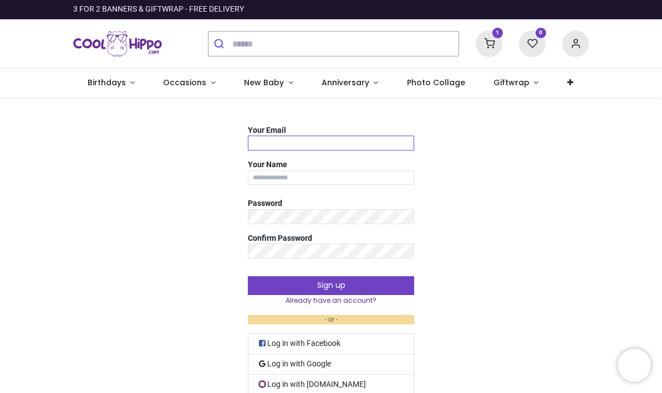
click at [274, 136] on input "Your Email" at bounding box center [331, 143] width 166 height 15
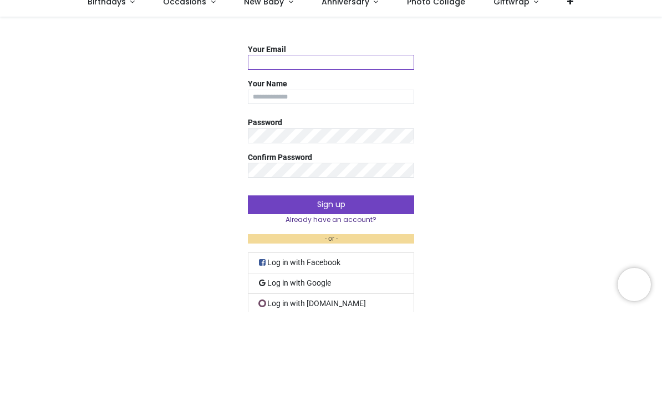
type input "**********"
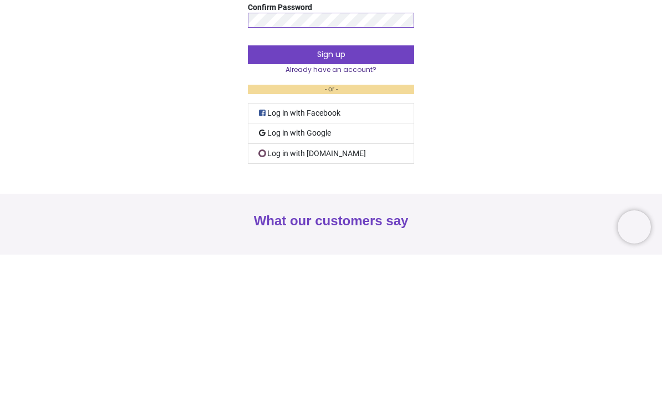
scroll to position [30, 0]
click at [262, 184] on button "Sign up" at bounding box center [331, 193] width 166 height 19
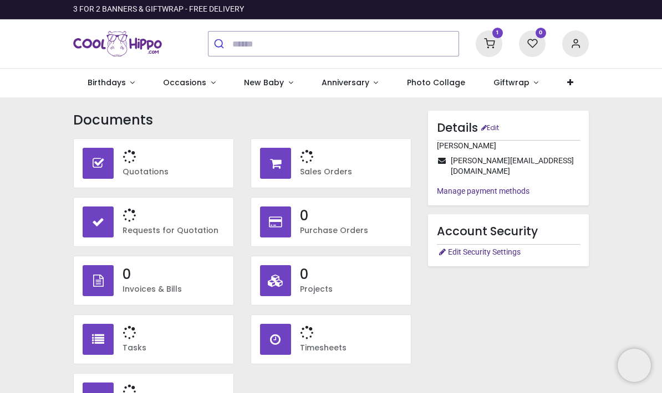
type input "**********"
click at [485, 40] on icon at bounding box center [488, 43] width 27 height 27
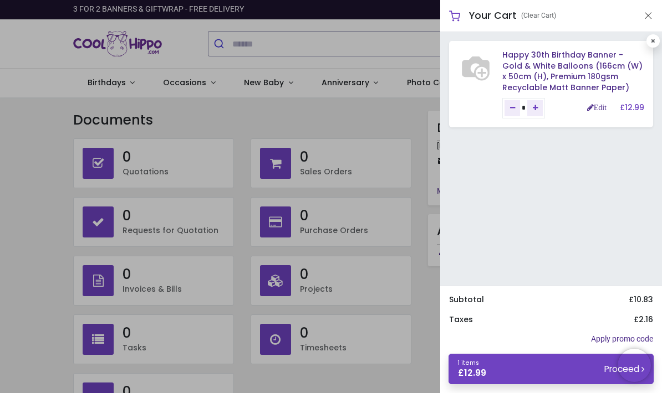
click at [512, 369] on link "1 items £ 12.99 Proceed" at bounding box center [550, 369] width 205 height 30
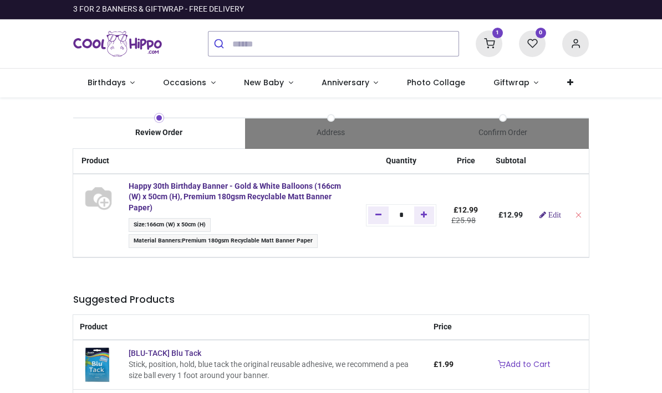
type input "**********"
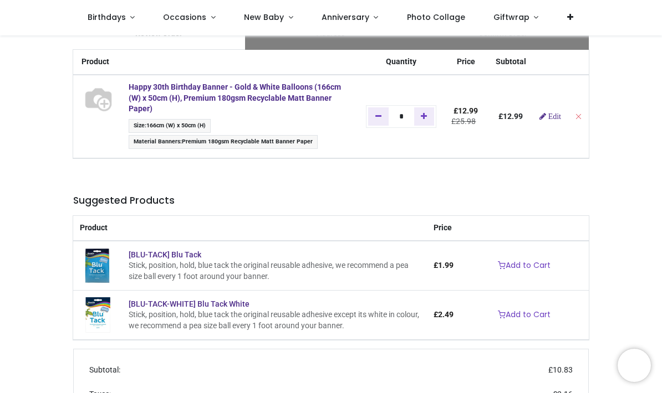
scroll to position [39, 0]
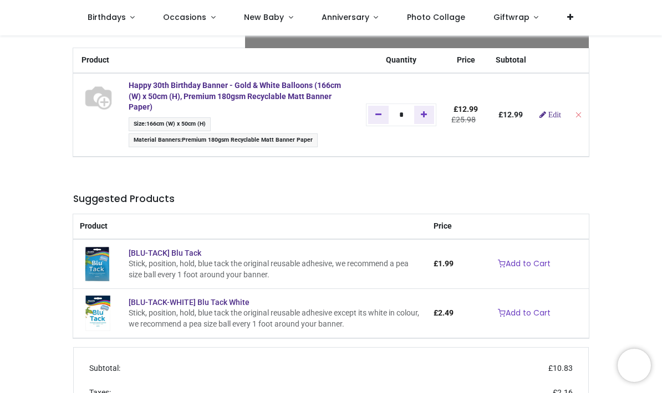
click at [115, 114] on img at bounding box center [98, 97] width 34 height 34
click at [109, 114] on img at bounding box center [98, 97] width 34 height 34
click at [45, 140] on div "Review Order Address Confirm Order Price" at bounding box center [331, 259] width 662 height 525
click at [556, 112] on link "Edit" at bounding box center [550, 115] width 22 height 8
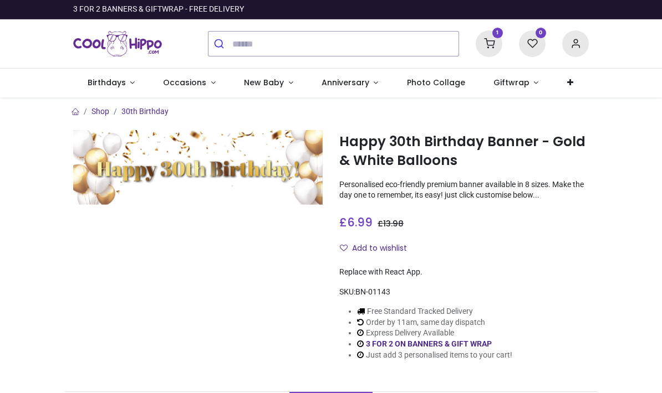
type input "**********"
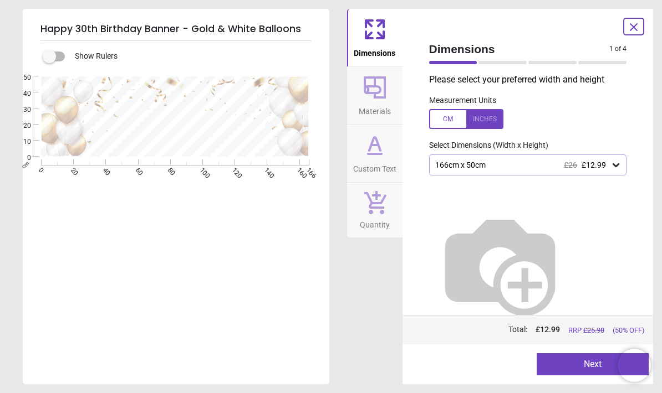
click at [258, 298] on div "**********" at bounding box center [175, 272] width 304 height 393
click at [568, 367] on button "Next" at bounding box center [592, 364] width 112 height 22
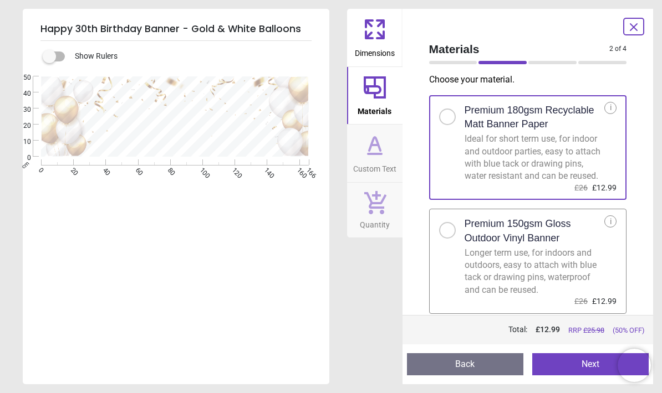
click at [553, 359] on button "Next" at bounding box center [590, 364] width 116 height 22
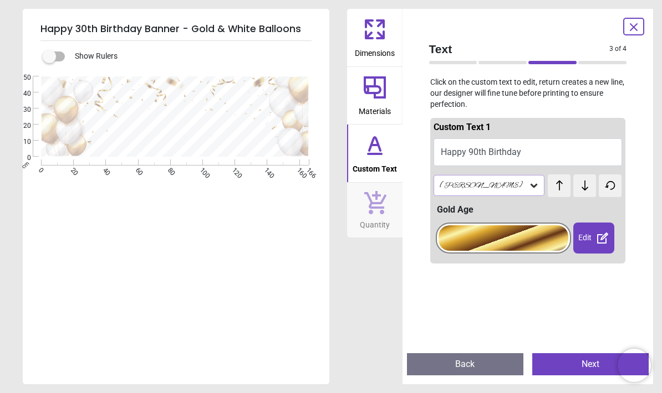
click at [569, 360] on button "Next" at bounding box center [590, 364] width 116 height 22
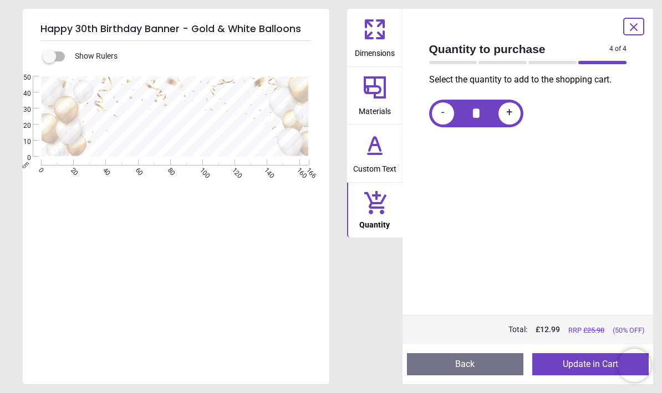
click at [557, 366] on button "Update in Cart" at bounding box center [590, 364] width 116 height 22
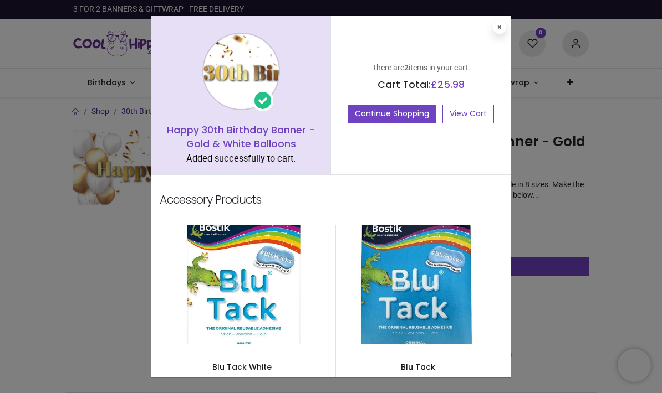
click at [459, 112] on link "View Cart" at bounding box center [468, 114] width 52 height 19
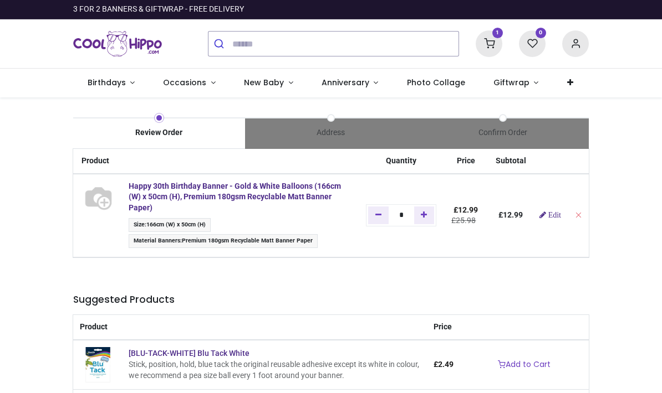
type input "**********"
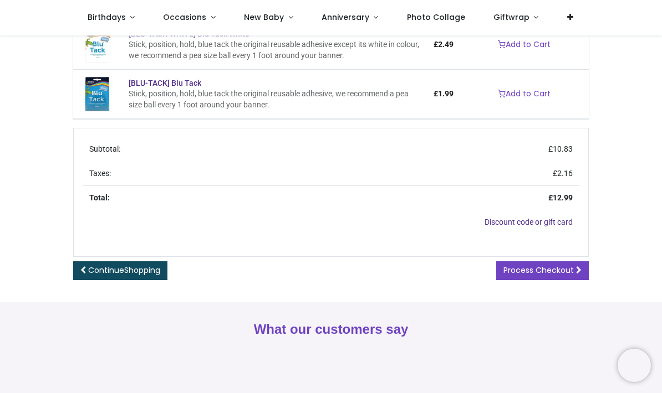
scroll to position [257, 0]
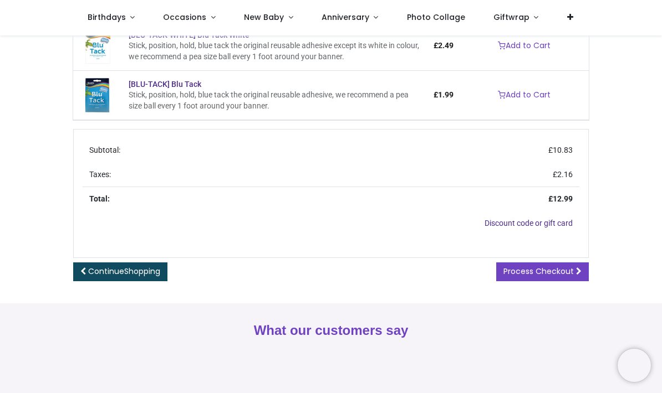
click at [517, 270] on span "Process Checkout" at bounding box center [538, 271] width 70 height 11
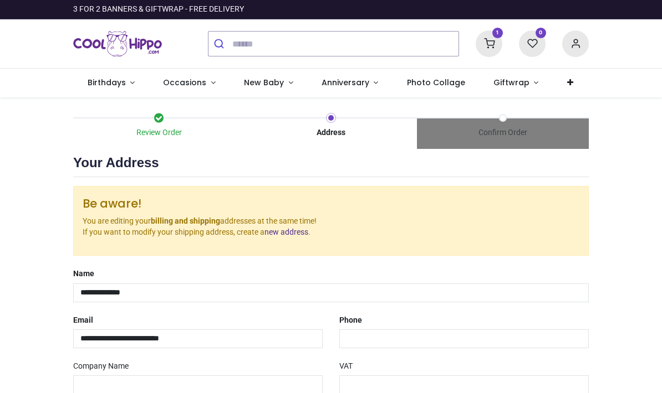
select select "***"
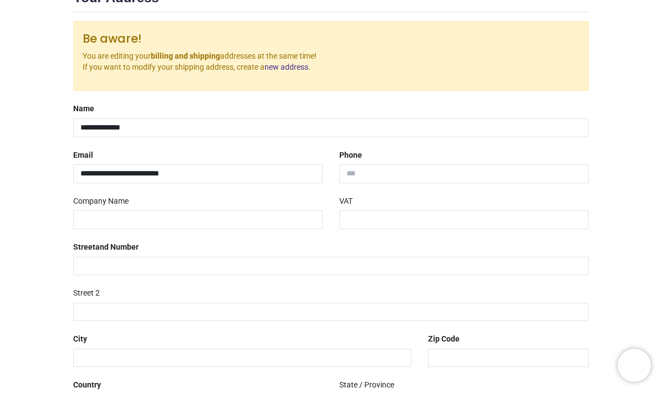
scroll to position [164, 0]
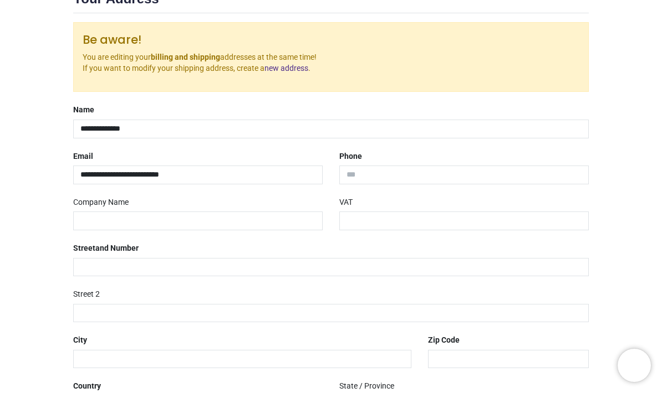
click at [86, 207] on label "Company Name" at bounding box center [100, 202] width 55 height 19
click at [94, 221] on input "text" at bounding box center [197, 221] width 249 height 19
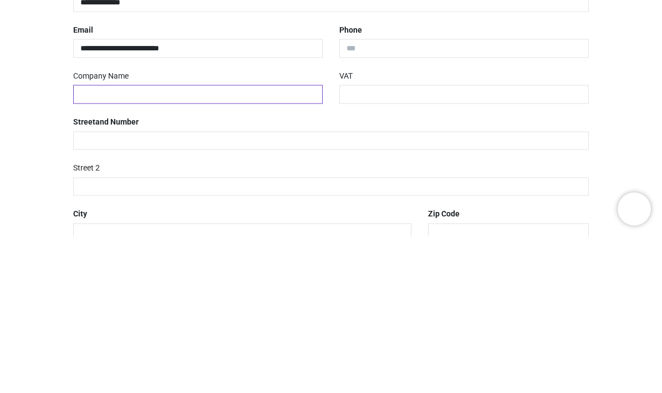
scroll to position [132, 0]
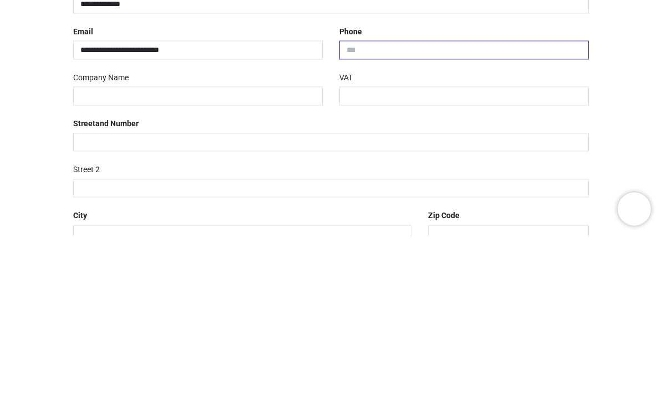
click at [385, 197] on input "tel" at bounding box center [463, 206] width 249 height 19
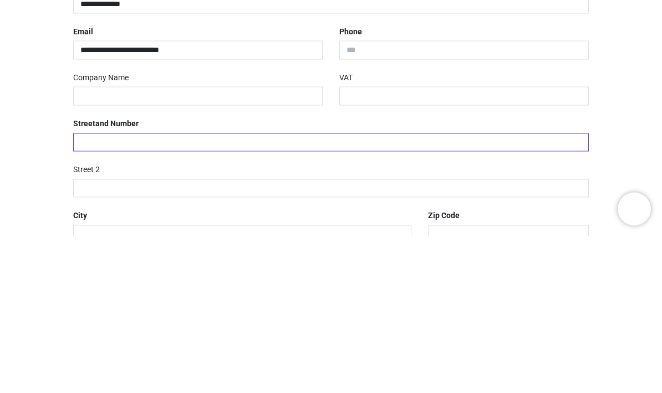
click at [95, 290] on input "text" at bounding box center [330, 299] width 515 height 19
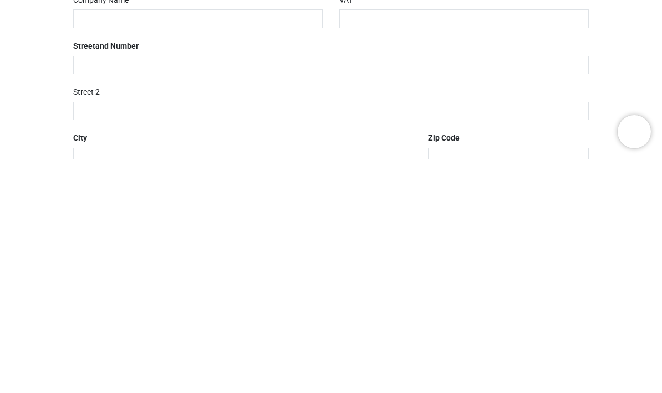
type input "**********"
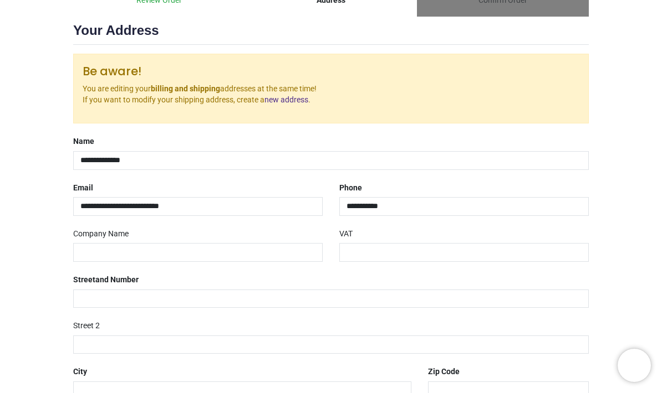
type input "**********"
type input "********"
type input "*******"
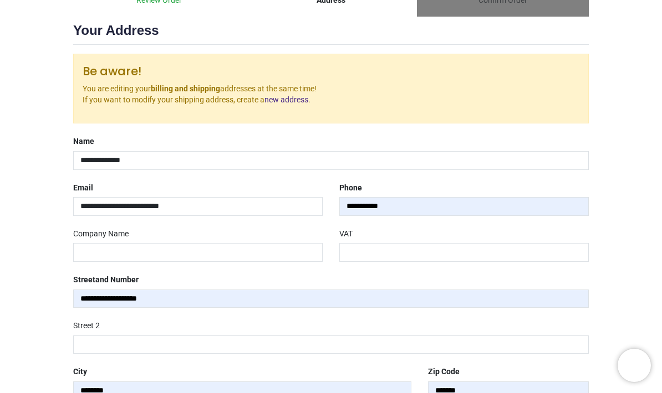
select select "****"
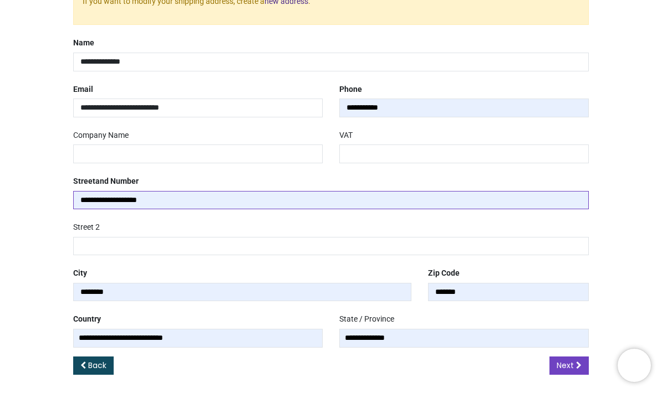
scroll to position [230, 0]
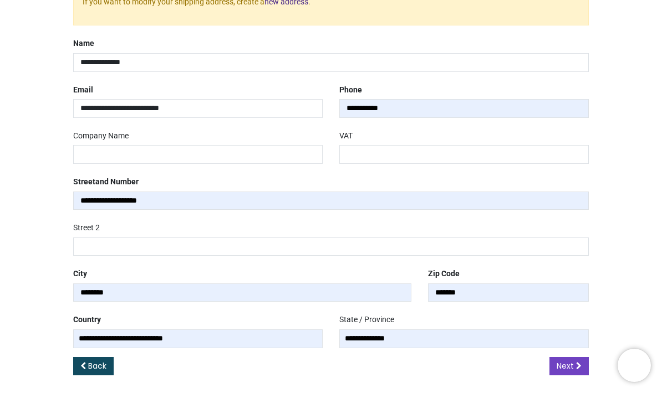
click at [569, 363] on span "Next" at bounding box center [564, 366] width 17 height 11
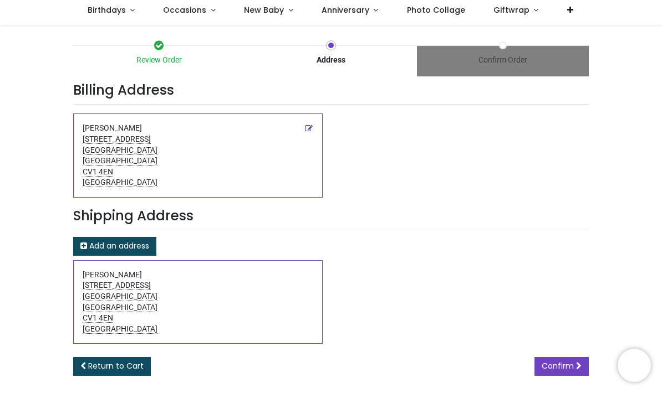
scroll to position [72, 0]
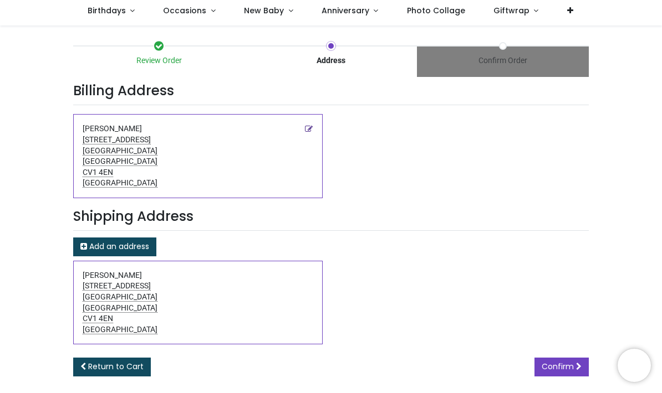
click at [566, 363] on span "Confirm" at bounding box center [557, 366] width 32 height 11
click at [557, 361] on span "Confirm" at bounding box center [557, 366] width 32 height 11
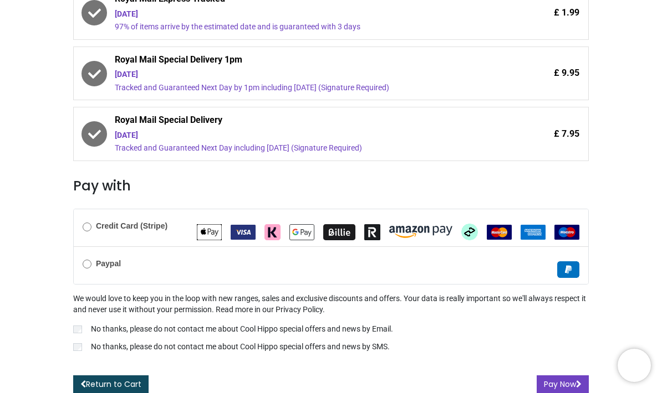
scroll to position [291, 0]
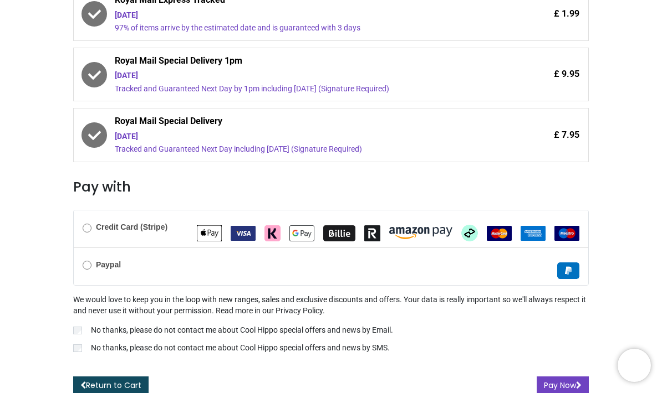
click at [557, 383] on button "Pay Now" at bounding box center [562, 386] width 52 height 19
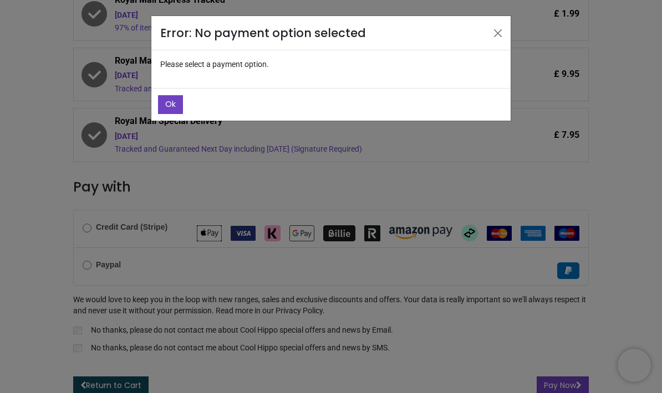
click at [174, 100] on span "Ok" at bounding box center [170, 104] width 11 height 11
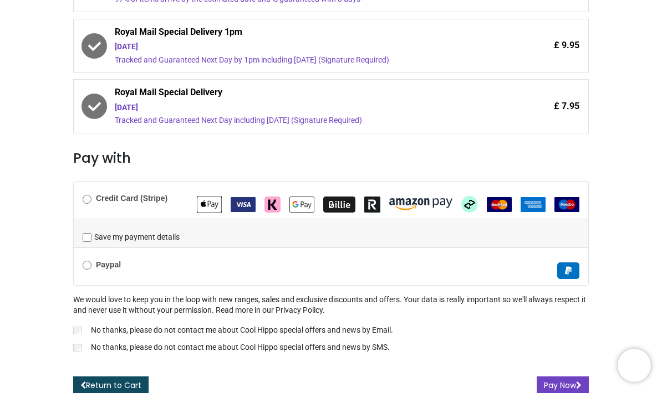
click at [558, 388] on button "Pay Now" at bounding box center [562, 386] width 52 height 19
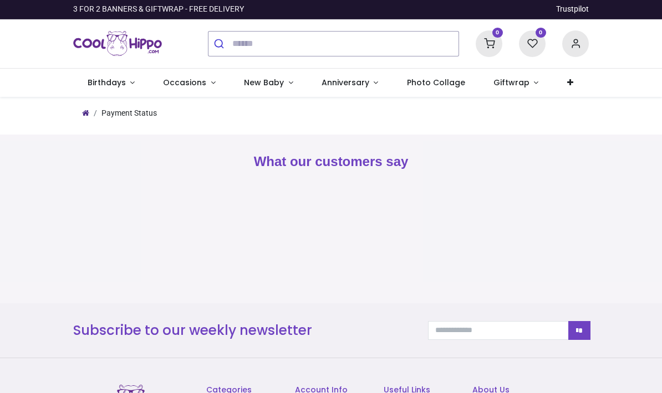
type input "**********"
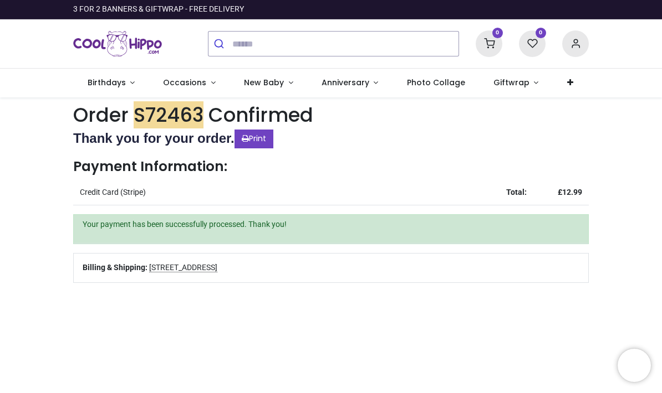
type input "**********"
